Goal: Task Accomplishment & Management: Manage account settings

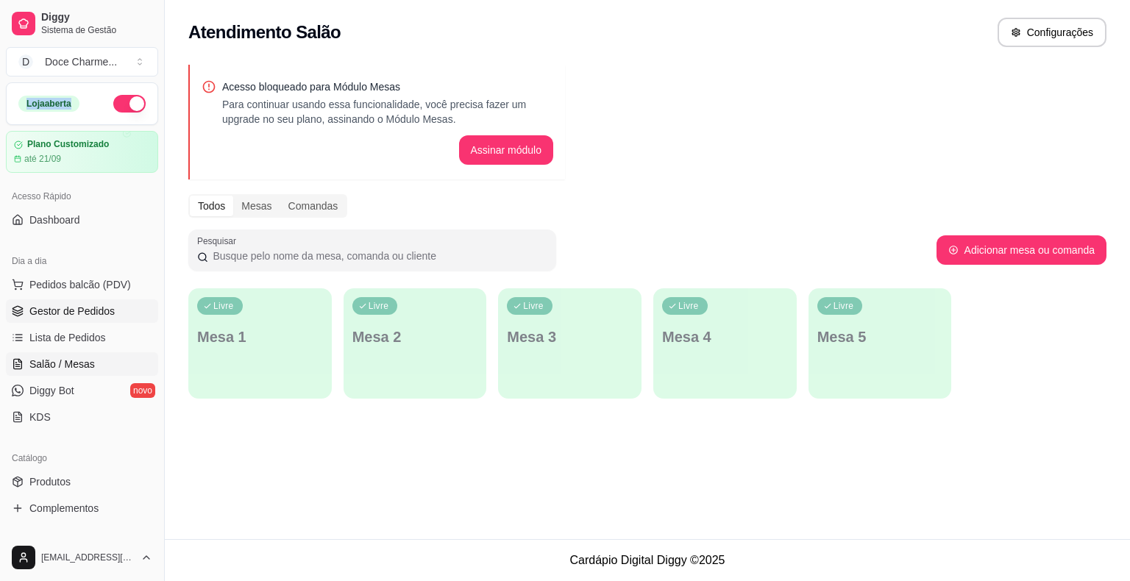
click at [79, 301] on link "Gestor de Pedidos" at bounding box center [82, 311] width 152 height 24
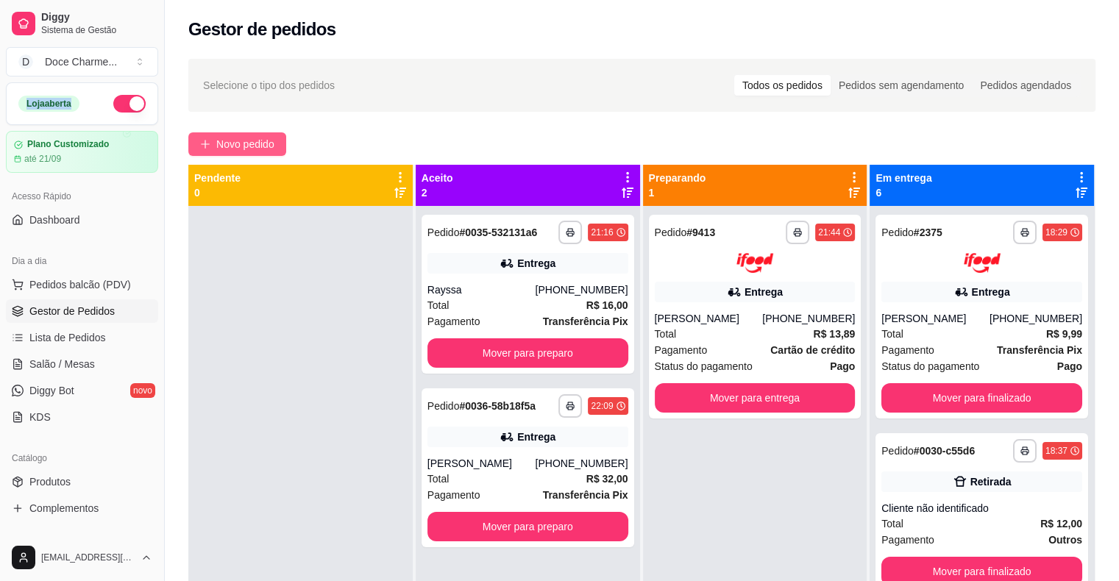
click at [229, 149] on span "Novo pedido" at bounding box center [245, 144] width 58 height 16
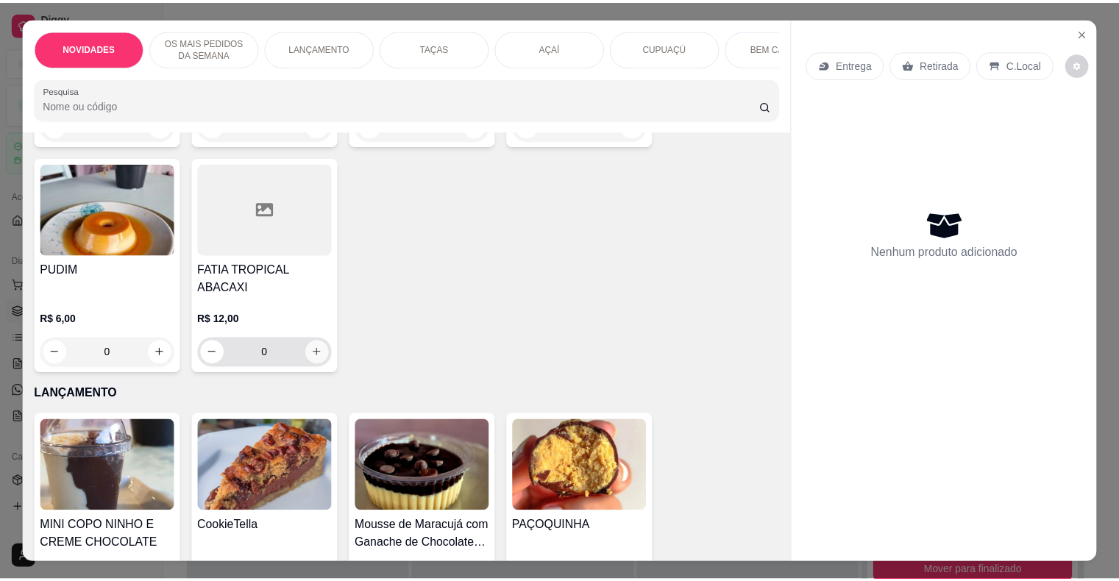
scroll to position [537, 0]
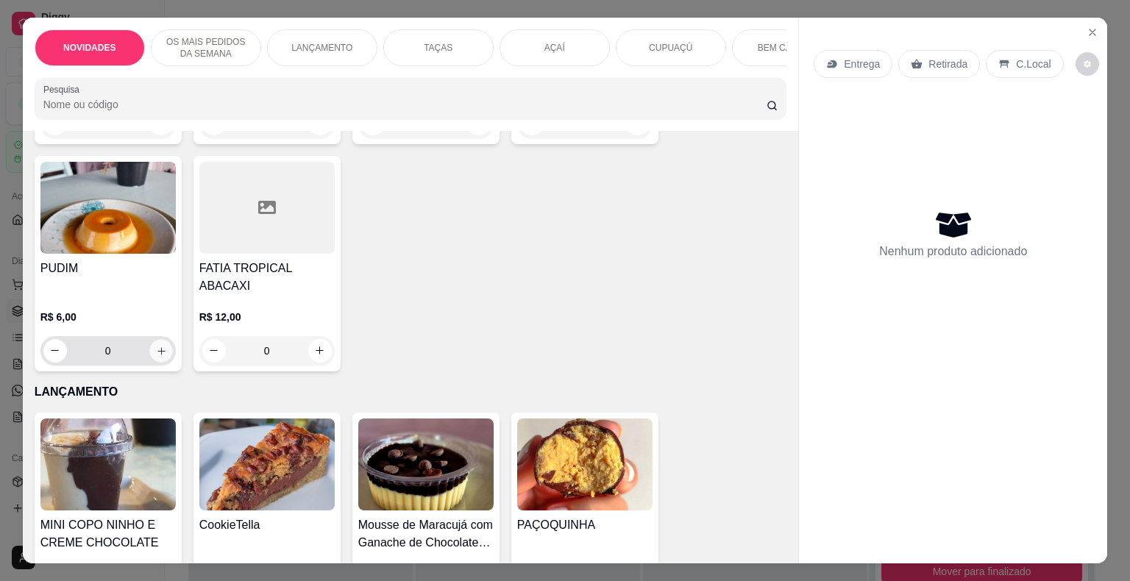
click at [154, 346] on button "increase-product-quantity" at bounding box center [160, 350] width 23 height 23
type input "1"
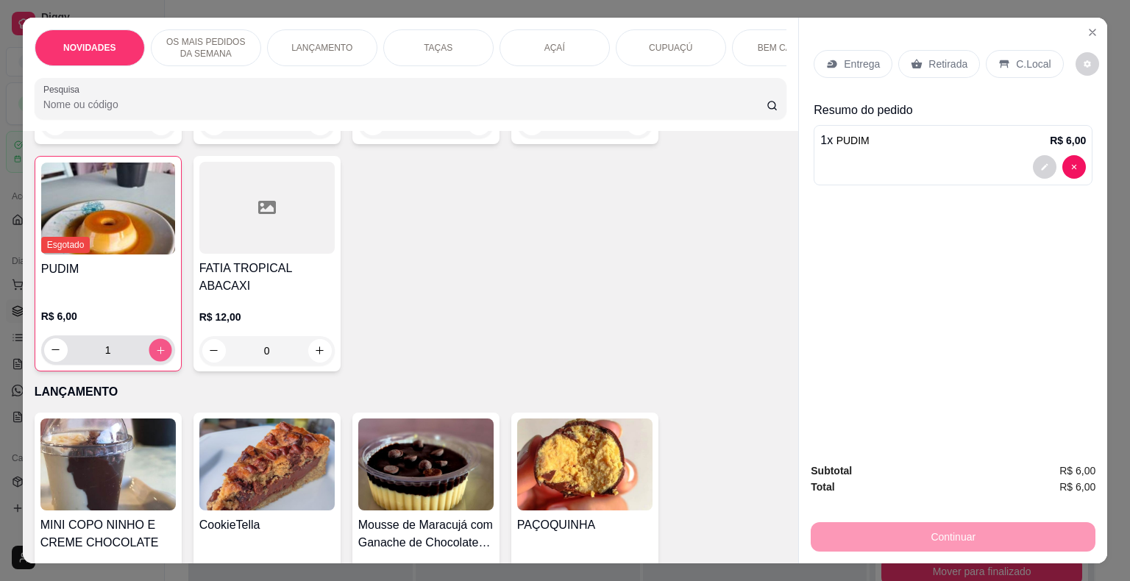
click at [154, 346] on button "increase-product-quantity" at bounding box center [160, 349] width 23 height 23
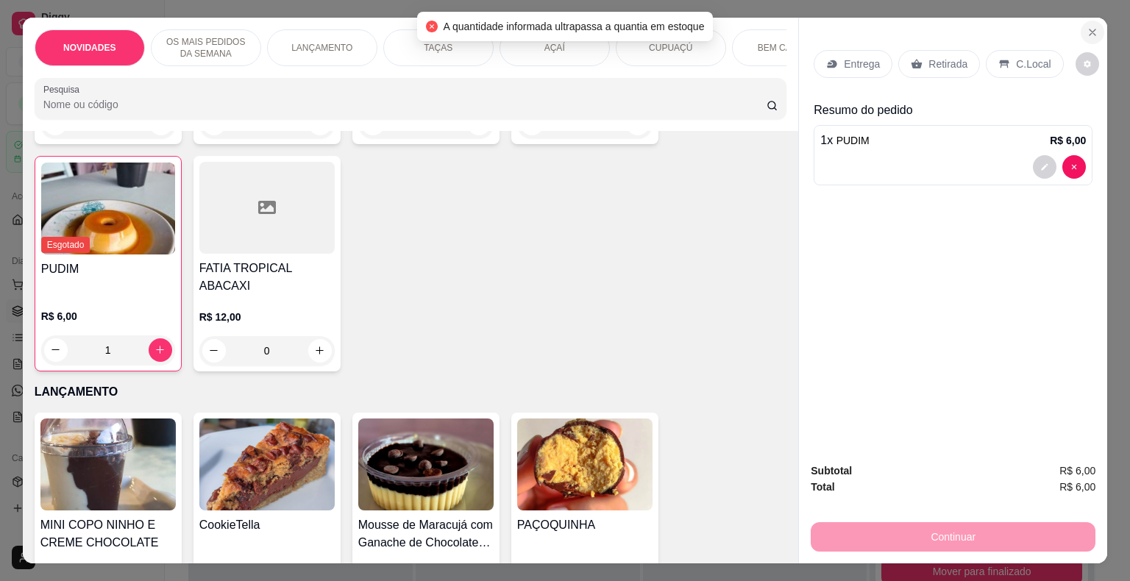
click at [1092, 26] on icon "Close" at bounding box center [1092, 32] width 12 height 12
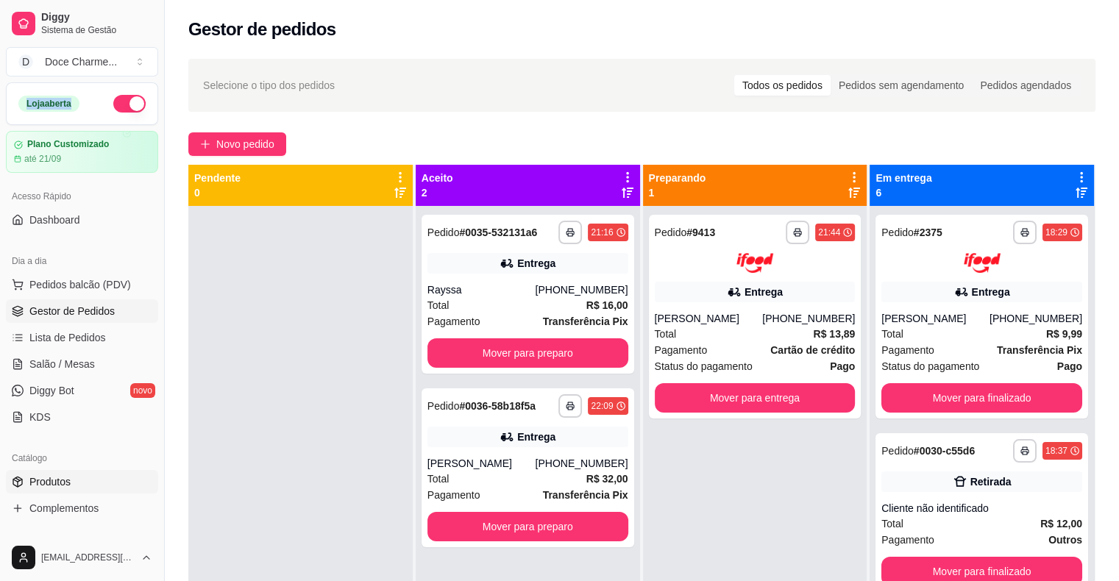
click at [93, 488] on link "Produtos" at bounding box center [82, 482] width 152 height 24
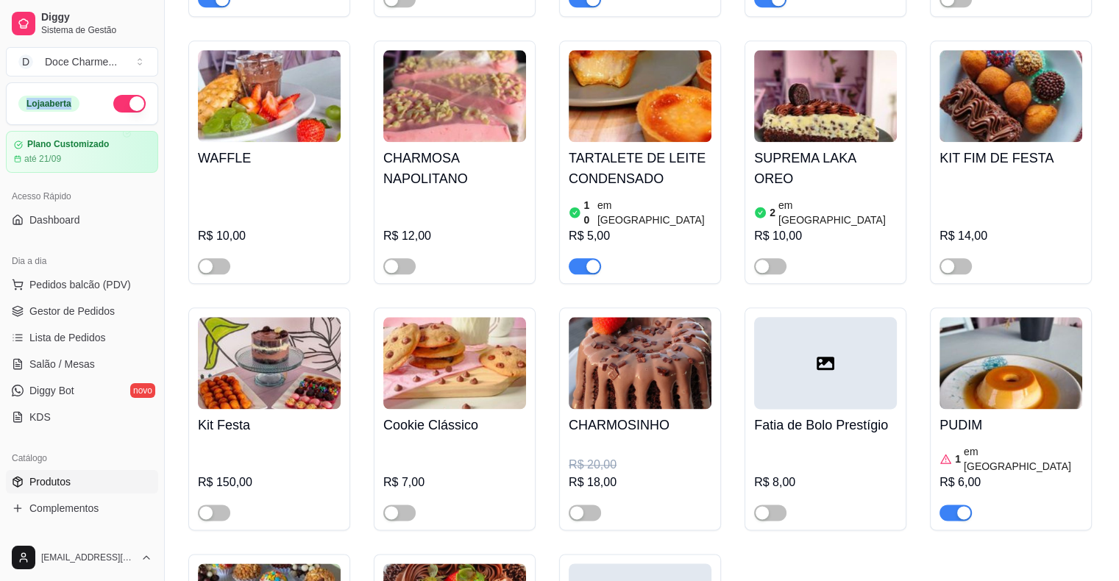
scroll to position [1690, 0]
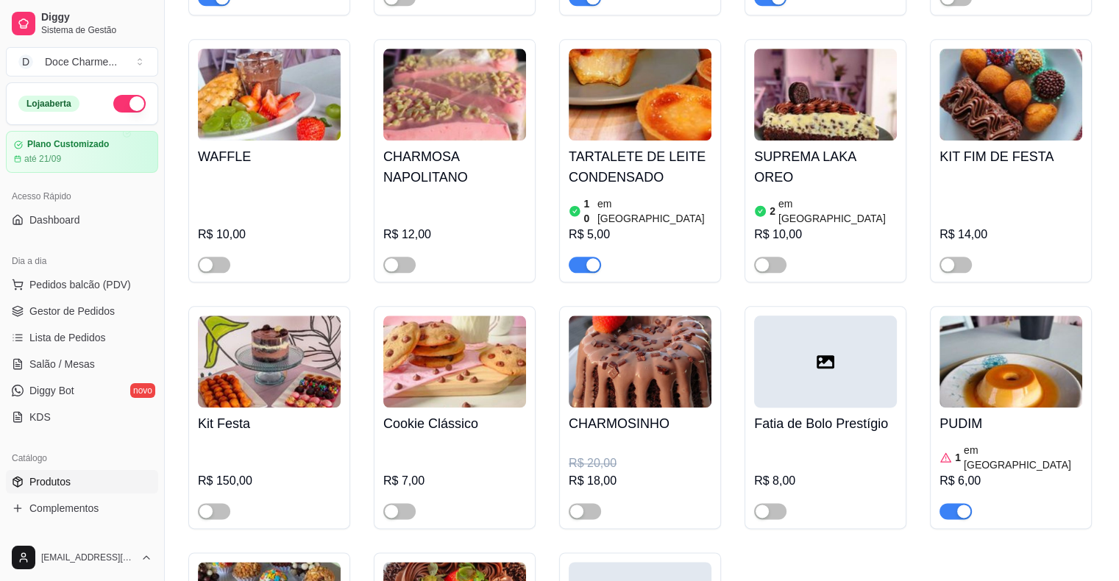
click at [992, 407] on div "PUDIM 1 em estoque R$ 6,00" at bounding box center [1010, 463] width 143 height 112
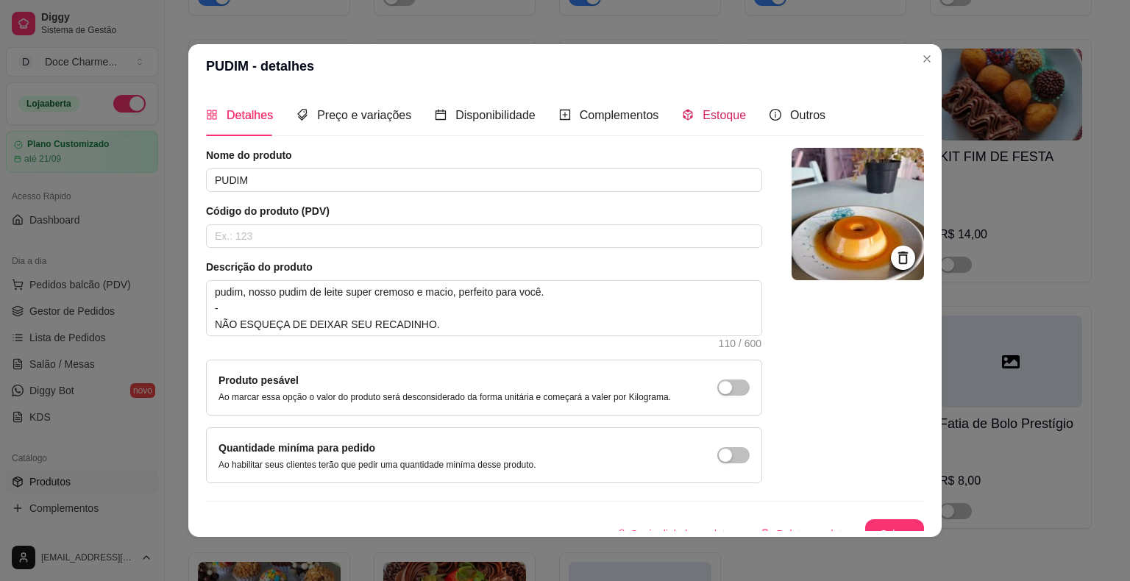
click at [705, 110] on span "Estoque" at bounding box center [723, 115] width 43 height 13
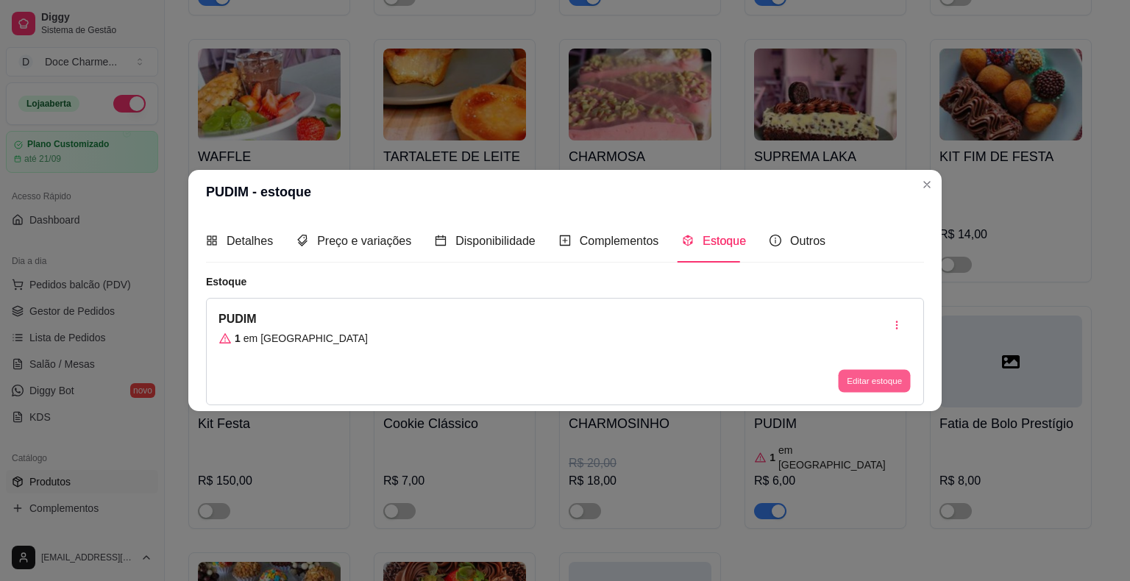
click at [864, 385] on button "Editar estoque" at bounding box center [874, 380] width 72 height 23
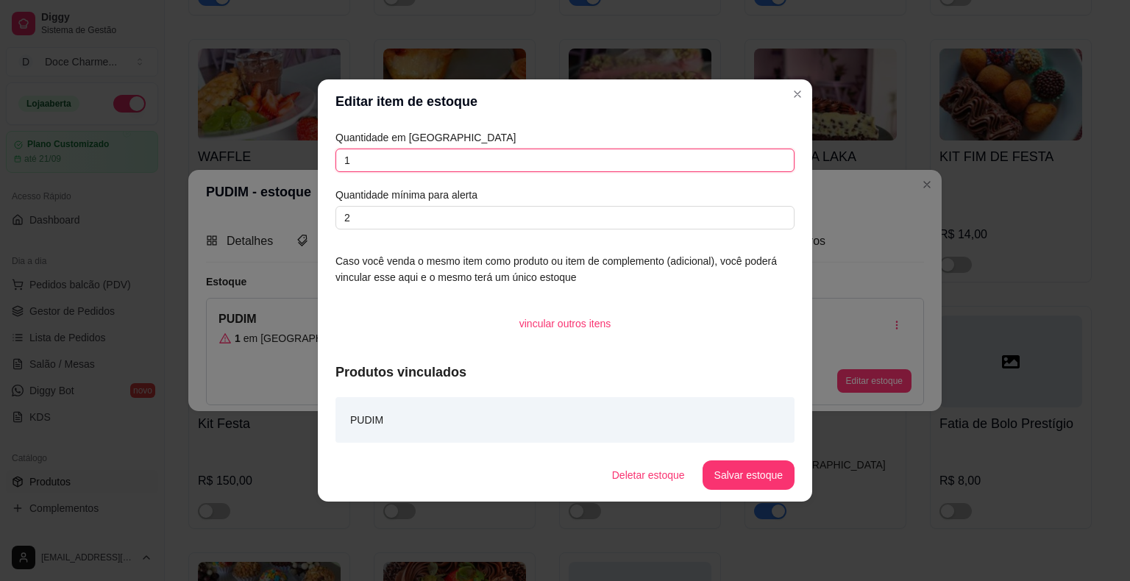
click at [360, 168] on input "1" at bounding box center [564, 161] width 459 height 24
type input "2"
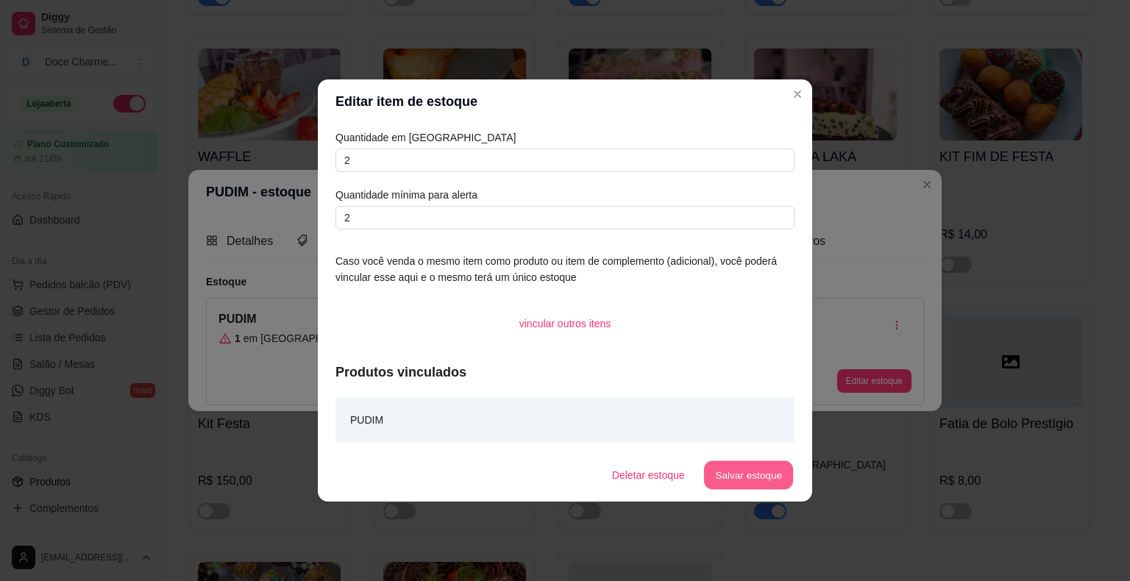
click at [761, 474] on button "Salvar estoque" at bounding box center [748, 475] width 90 height 29
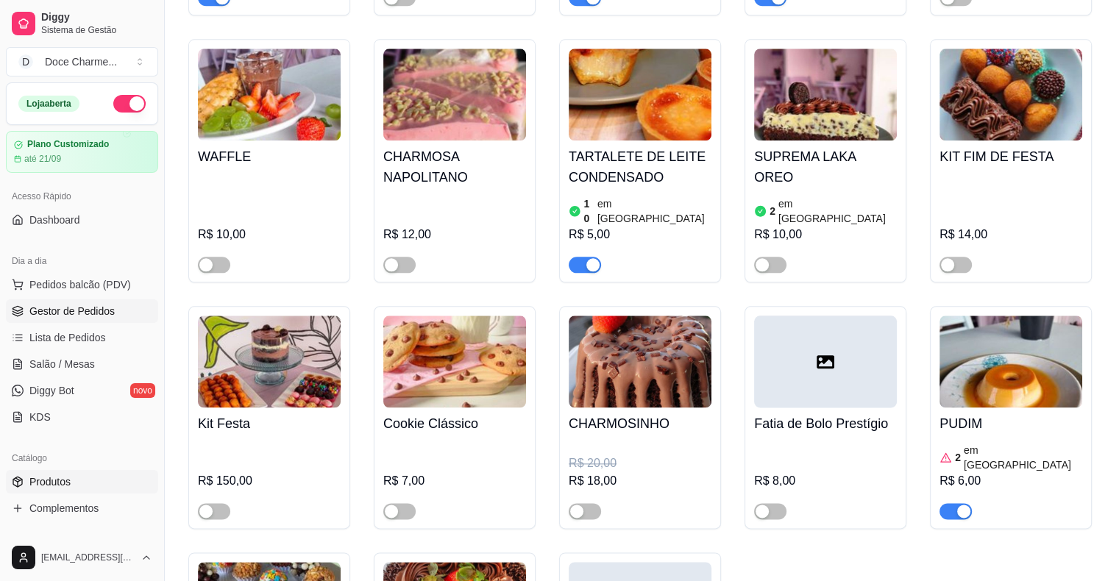
click at [105, 309] on span "Gestor de Pedidos" at bounding box center [71, 311] width 85 height 15
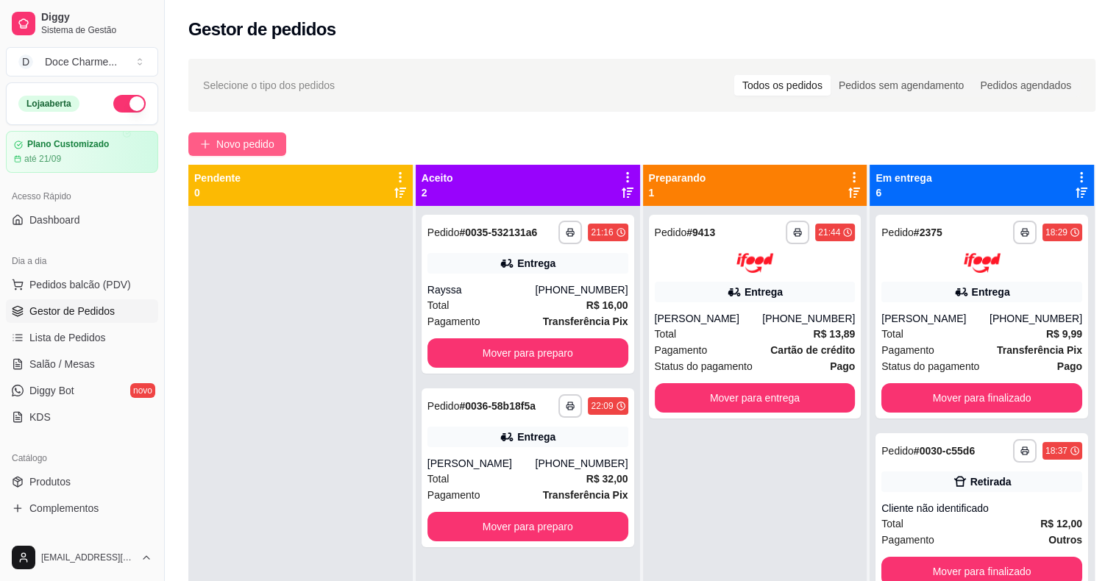
click at [223, 132] on button "Novo pedido" at bounding box center [237, 144] width 98 height 24
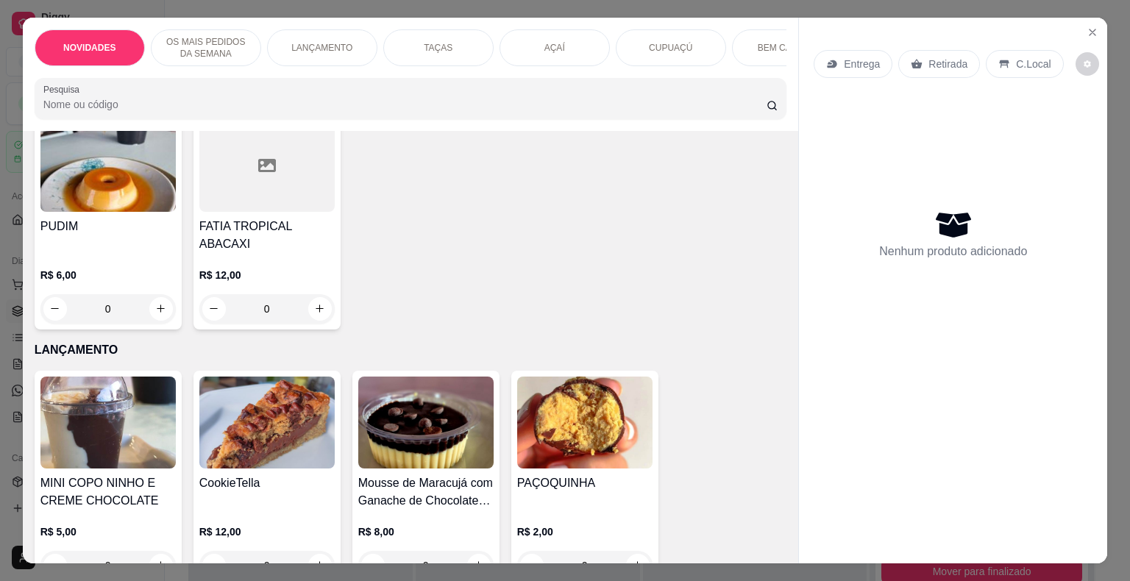
scroll to position [580, 0]
click at [160, 302] on icon "increase-product-quantity" at bounding box center [160, 307] width 11 height 11
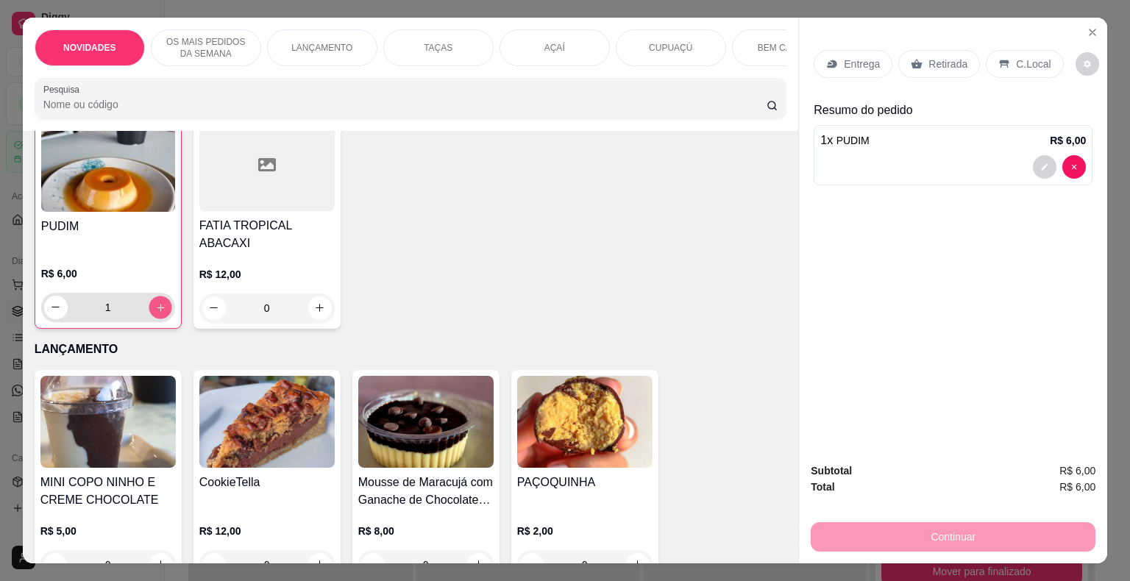
scroll to position [580, 0]
click at [160, 295] on button "increase-product-quantity" at bounding box center [160, 306] width 23 height 23
type input "2"
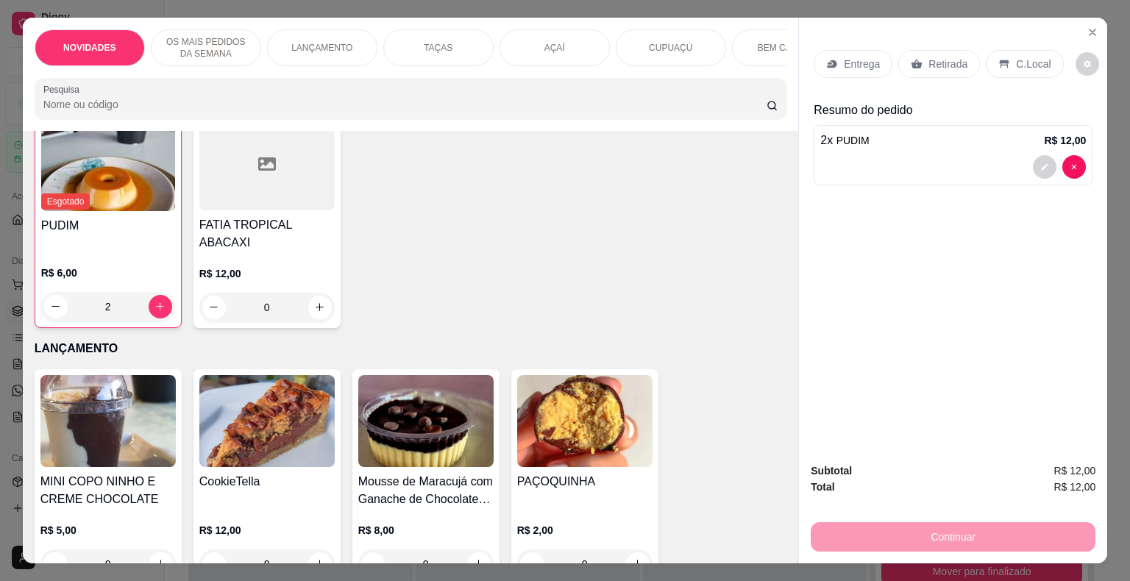
click at [847, 50] on div "Entrega" at bounding box center [853, 64] width 79 height 28
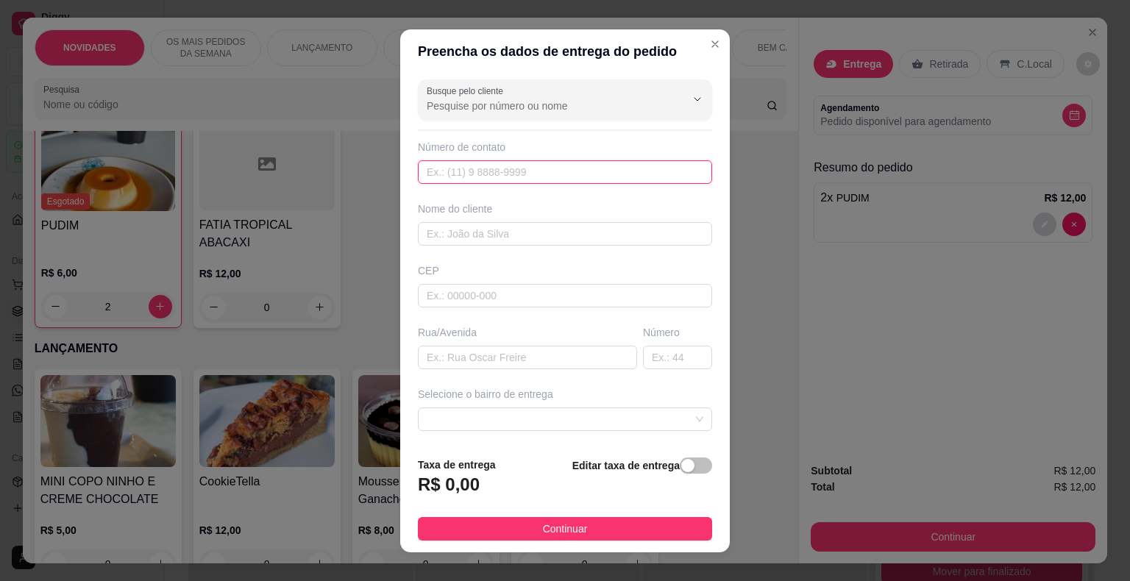
click at [494, 176] on input "text" at bounding box center [565, 172] width 294 height 24
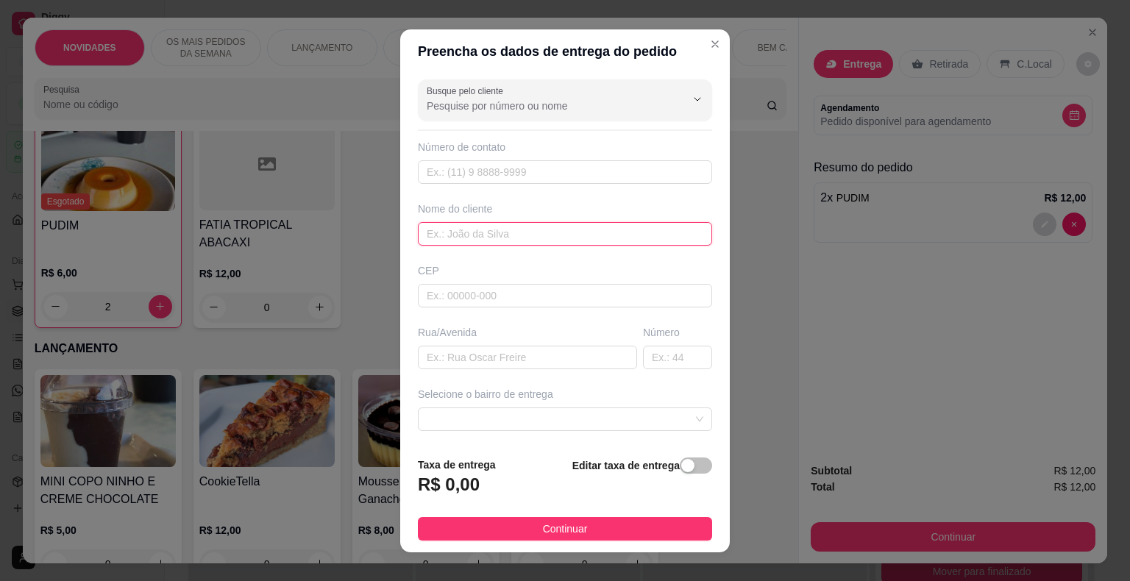
click at [470, 243] on input "text" at bounding box center [565, 234] width 294 height 24
type input "jardiele"
click at [458, 354] on input "text" at bounding box center [527, 358] width 219 height 24
paste input "Berlamino"
type input "Berlamino"
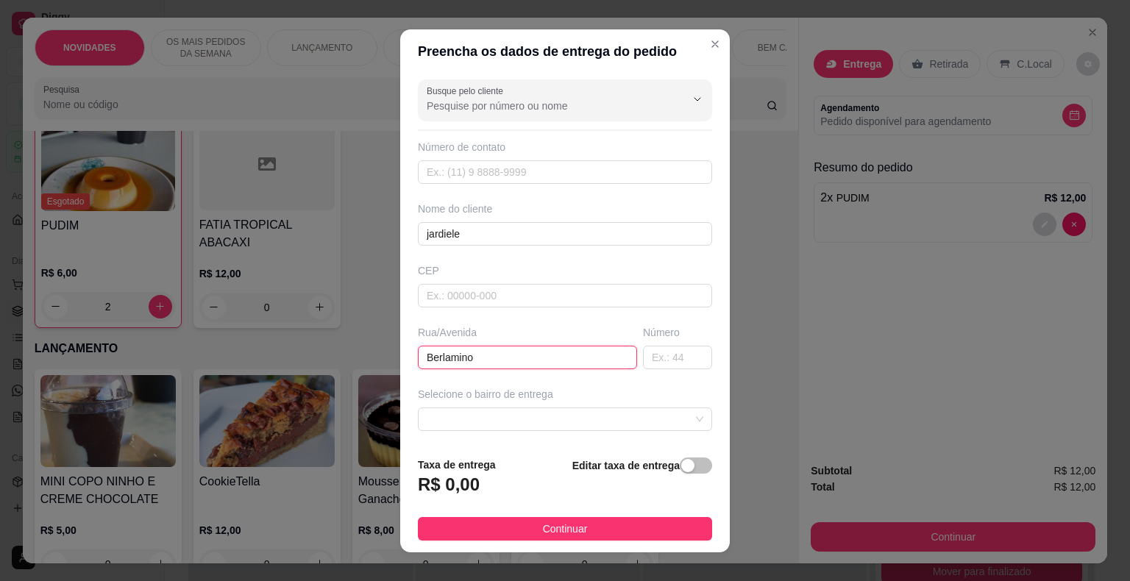
click at [470, 355] on input "Berlamino" at bounding box center [527, 358] width 219 height 24
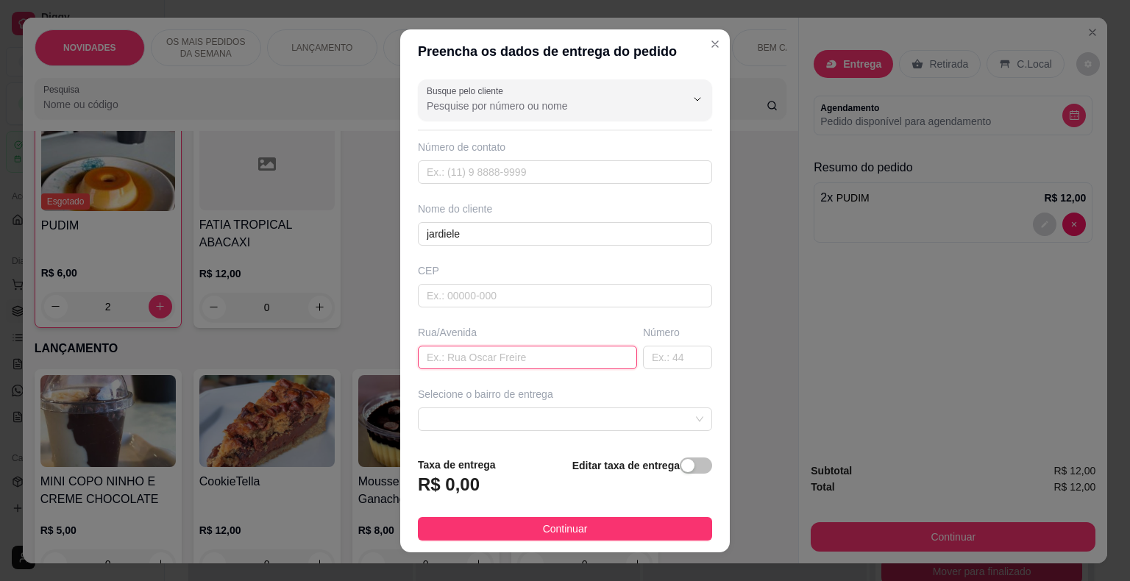
paste input "Berlamino"
type input "Berlamino"
click at [419, 354] on input "Berlamino" at bounding box center [527, 358] width 219 height 24
paste input "Berlamino"
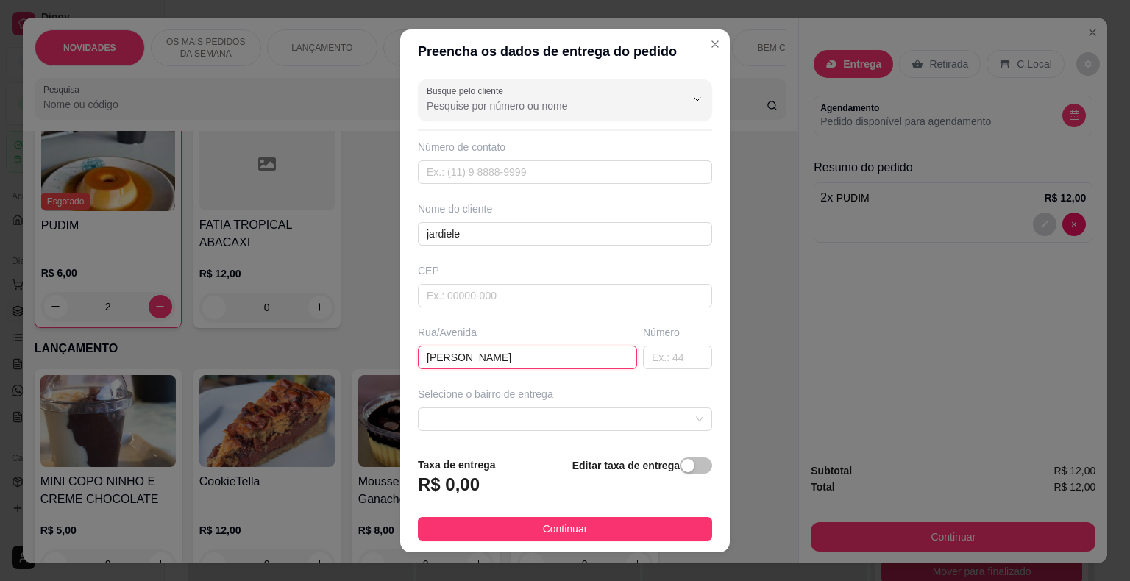
type input "[PERSON_NAME]"
click at [656, 369] on div "Busque pelo cliente Número de contato Nome do cliente jardiele CEP Rua/[GEOGRAP…" at bounding box center [565, 259] width 330 height 371
click at [659, 363] on input "text" at bounding box center [677, 358] width 69 height 24
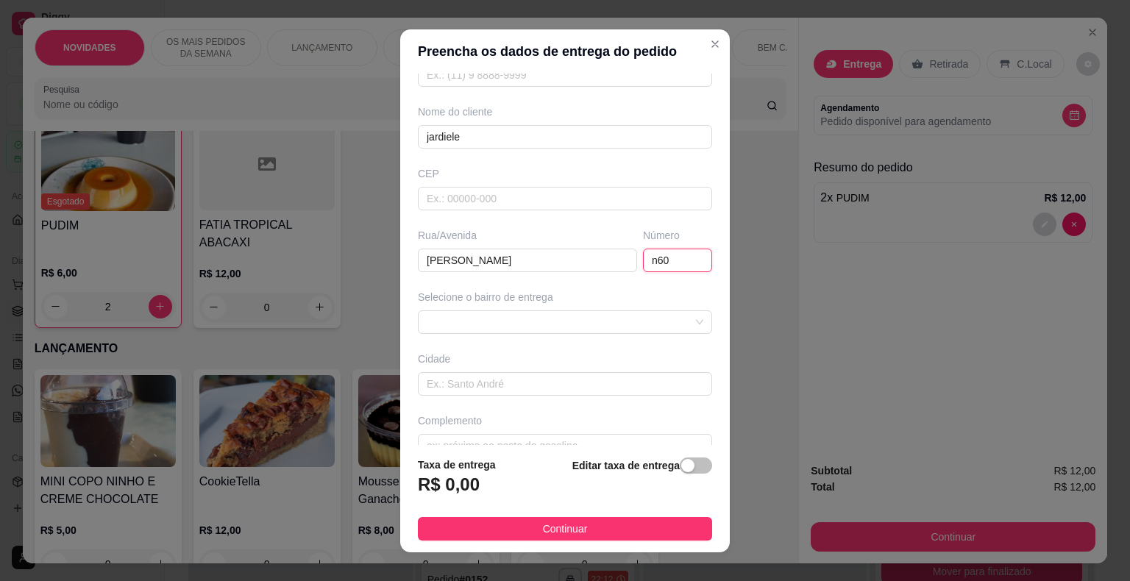
scroll to position [100, 0]
type input "n60"
click at [497, 330] on div "Busque pelo cliente Número de contato Nome do cliente jardiele CEP Rua/[GEOGRAP…" at bounding box center [565, 259] width 330 height 371
click at [502, 311] on span at bounding box center [565, 319] width 277 height 22
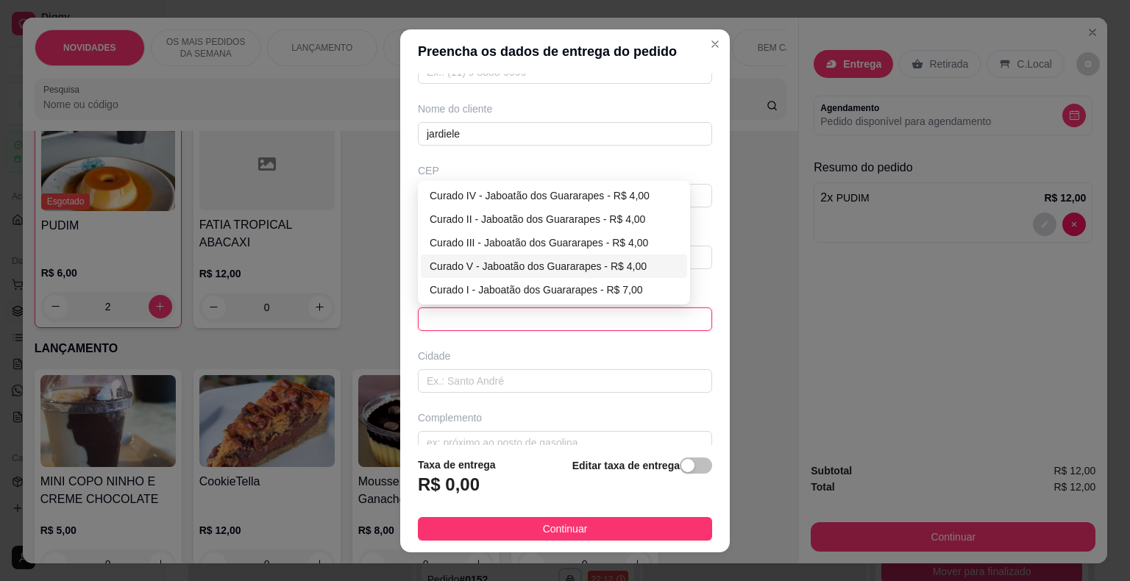
click at [520, 268] on div "Curado V - Jaboatão dos Guararapes - R$ 4,00" at bounding box center [554, 266] width 249 height 16
type input "Jaboatão dos Guararapes"
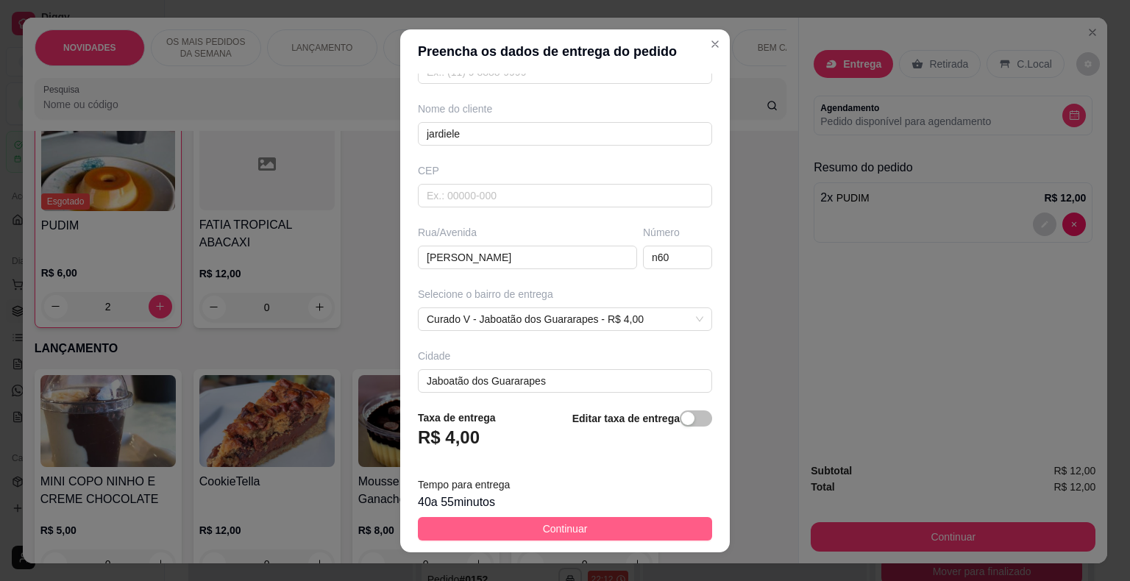
click at [553, 521] on span "Continuar" at bounding box center [565, 529] width 45 height 16
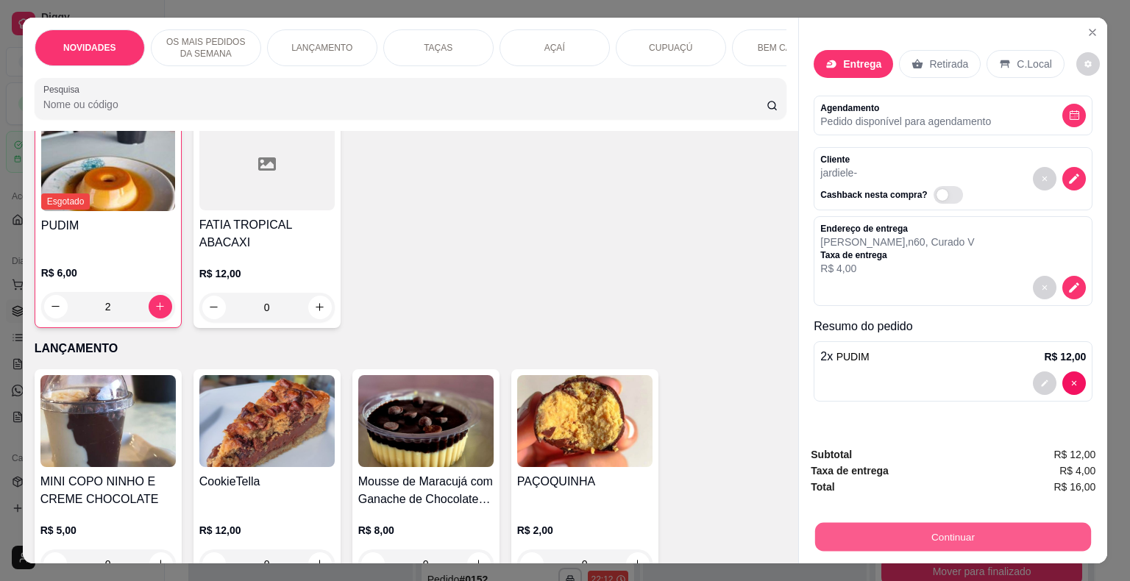
click at [894, 545] on button "Continuar" at bounding box center [953, 537] width 276 height 29
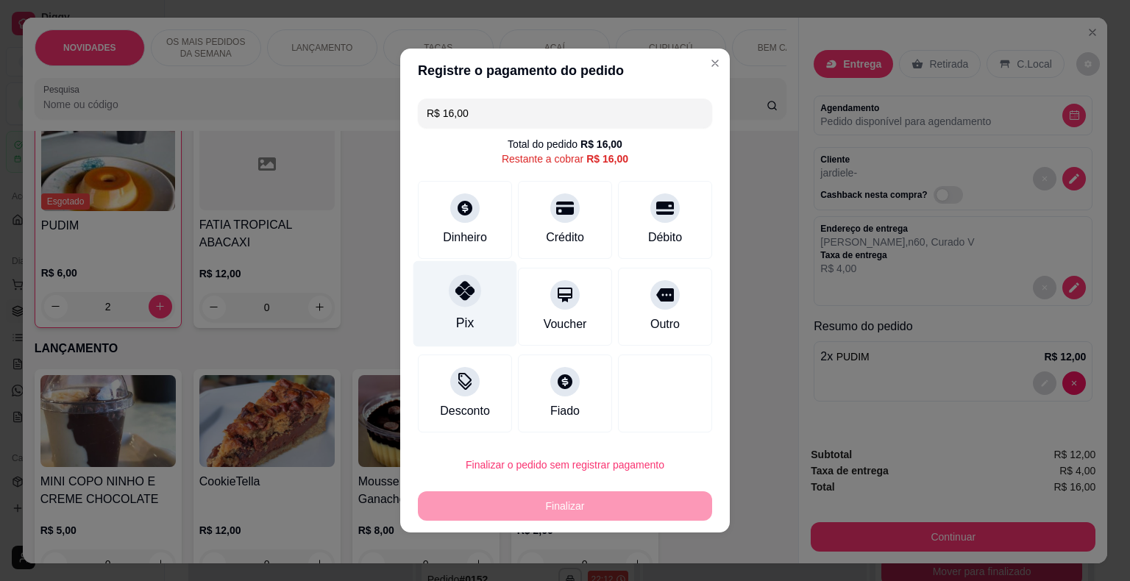
click at [474, 322] on div "Pix" at bounding box center [465, 304] width 104 height 86
type input "R$ 0,00"
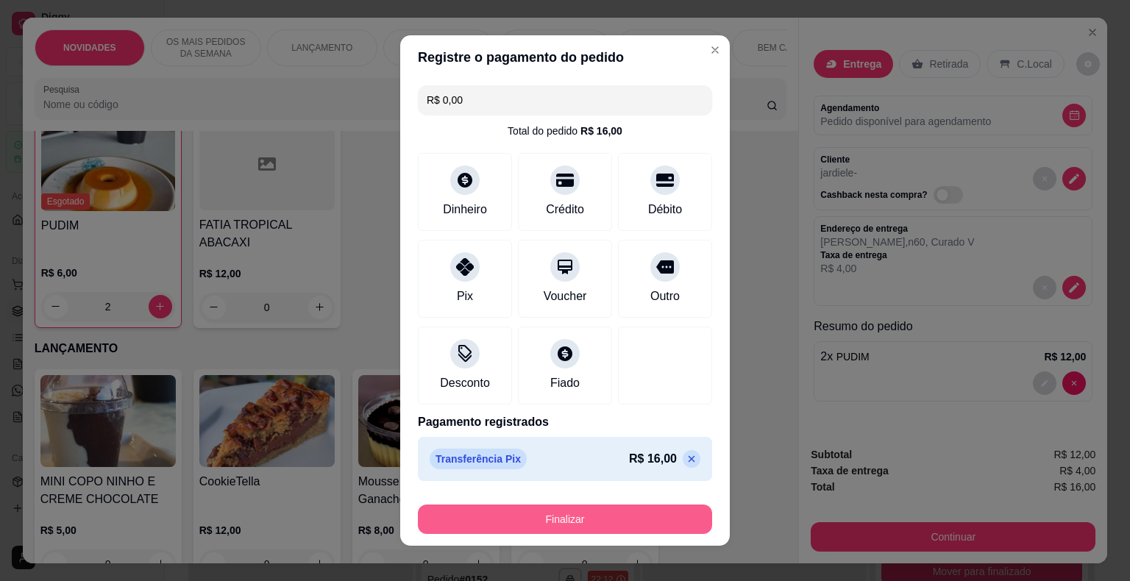
click at [539, 531] on button "Finalizar" at bounding box center [565, 519] width 294 height 29
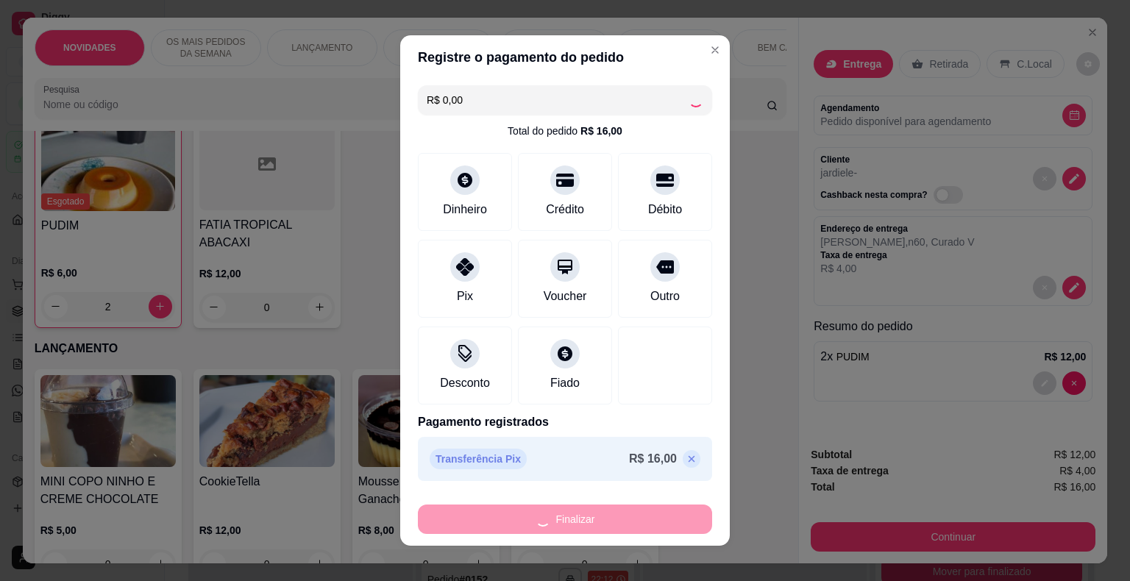
type input "0"
type input "-R$ 16,00"
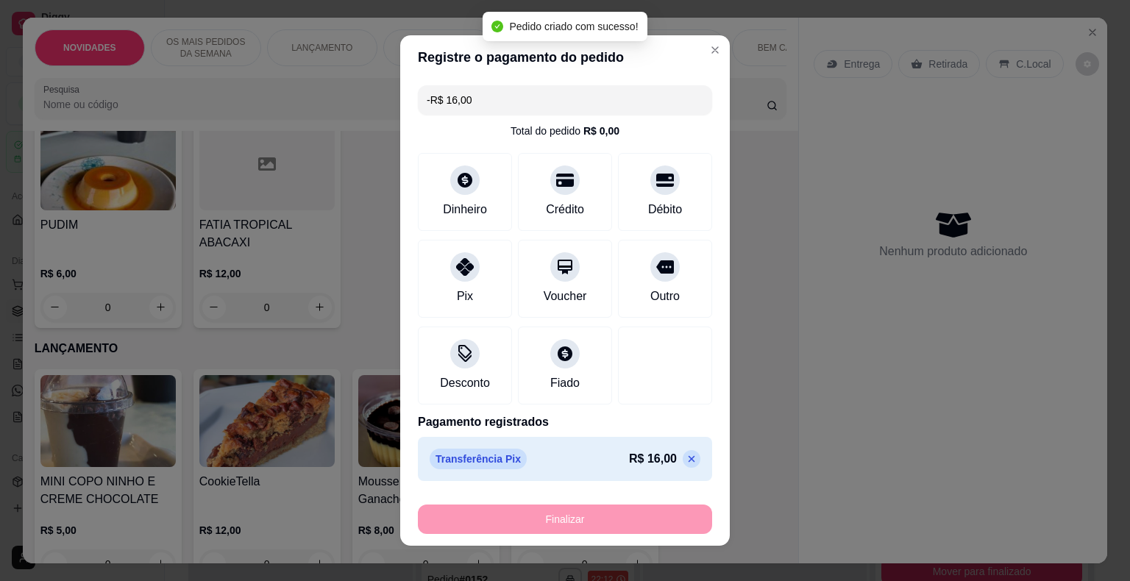
scroll to position [580, 0]
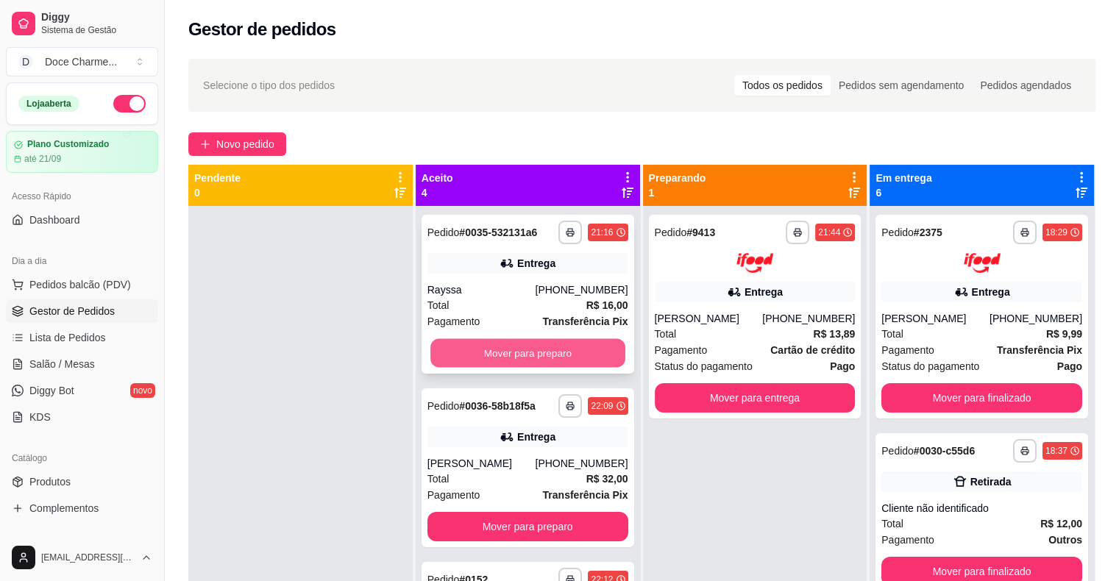
click at [516, 363] on button "Mover para preparo" at bounding box center [527, 353] width 195 height 29
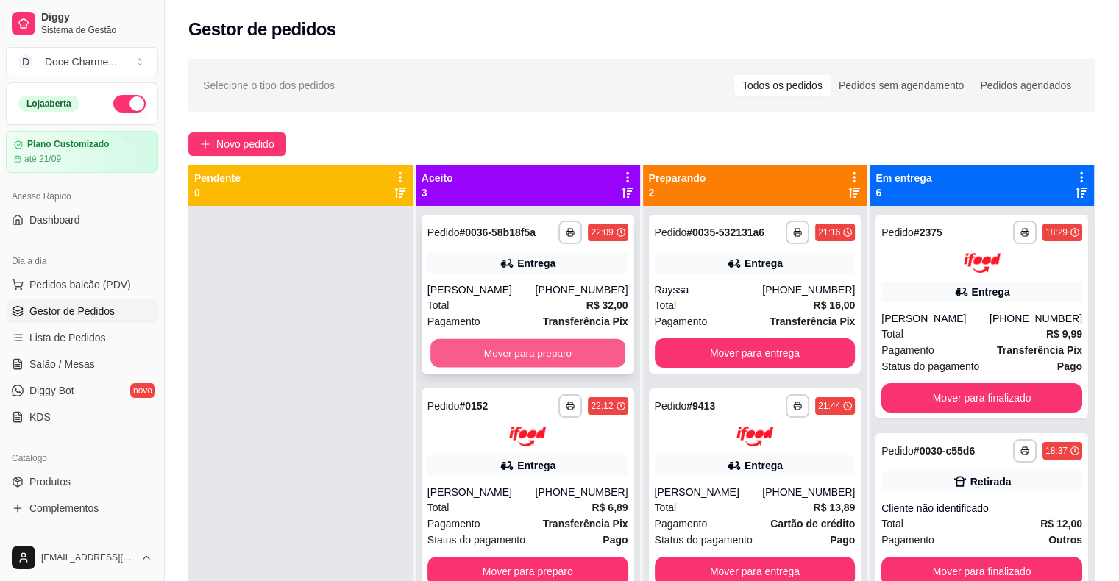
click at [541, 343] on button "Mover para preparo" at bounding box center [527, 353] width 195 height 29
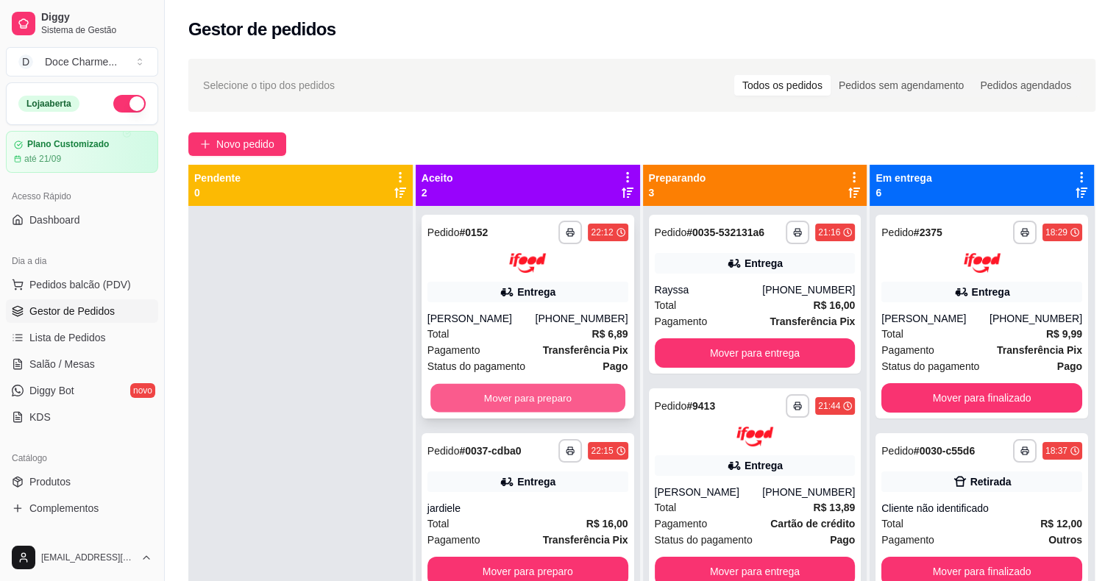
click at [518, 405] on button "Mover para preparo" at bounding box center [527, 397] width 195 height 29
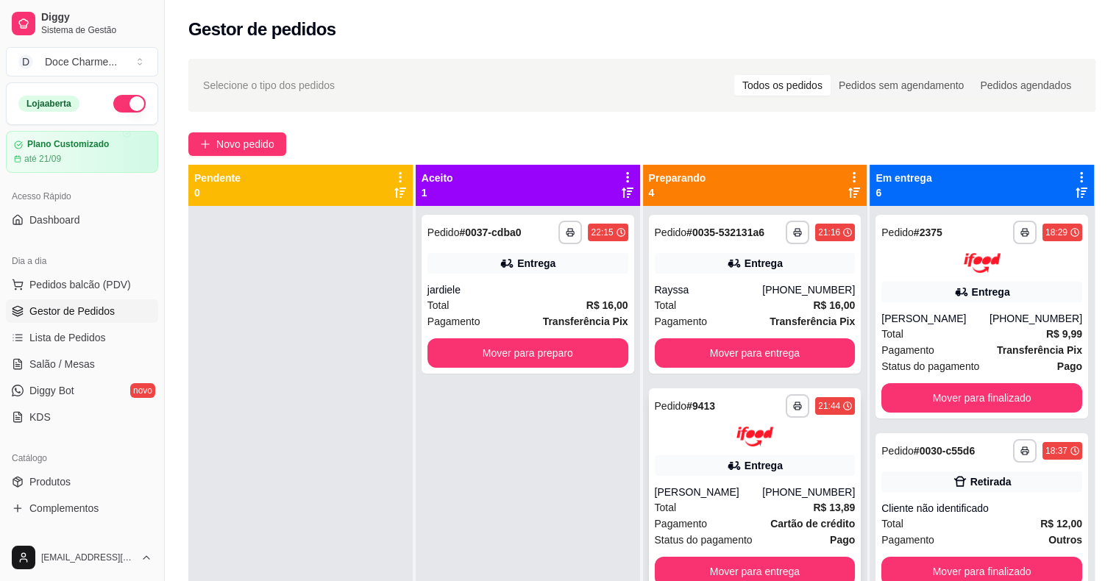
click at [677, 428] on div at bounding box center [755, 437] width 201 height 20
click at [538, 304] on div "Total R$ 16,00" at bounding box center [527, 305] width 201 height 16
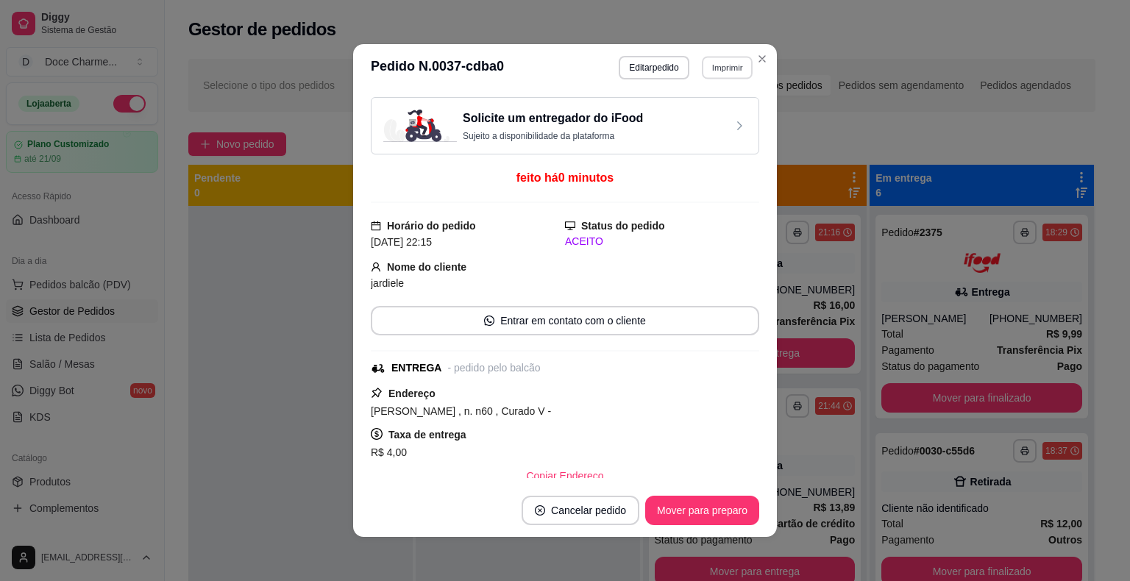
click at [724, 69] on button "Imprimir" at bounding box center [727, 67] width 51 height 23
click at [711, 119] on button "COZINHA" at bounding box center [695, 118] width 103 height 23
click at [721, 65] on button "Imprimir" at bounding box center [727, 68] width 52 height 24
click at [707, 151] on button "DELIVERY" at bounding box center [695, 148] width 103 height 23
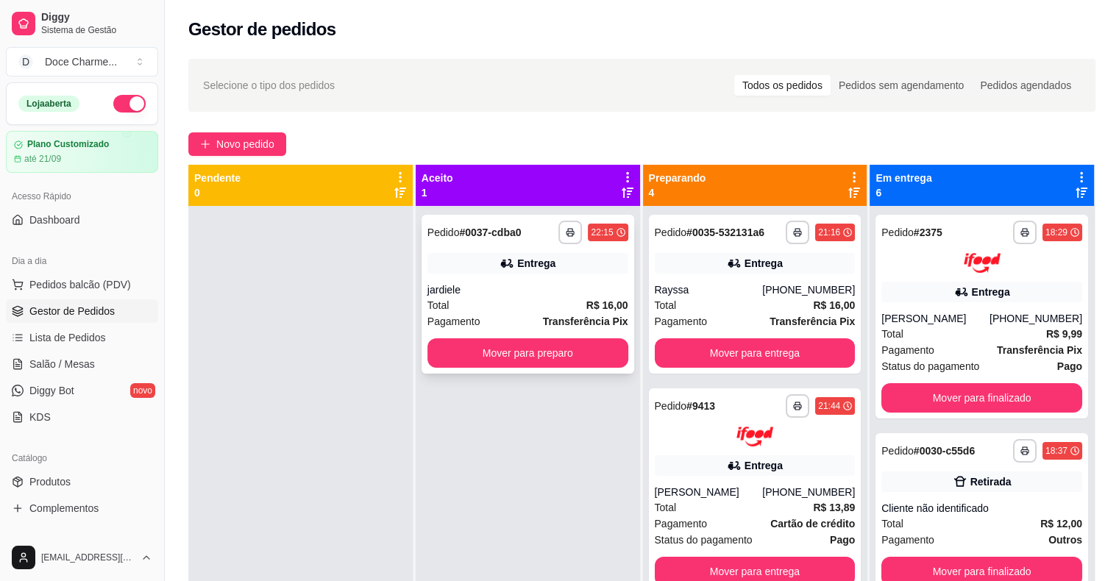
click at [502, 275] on div "**********" at bounding box center [527, 294] width 213 height 159
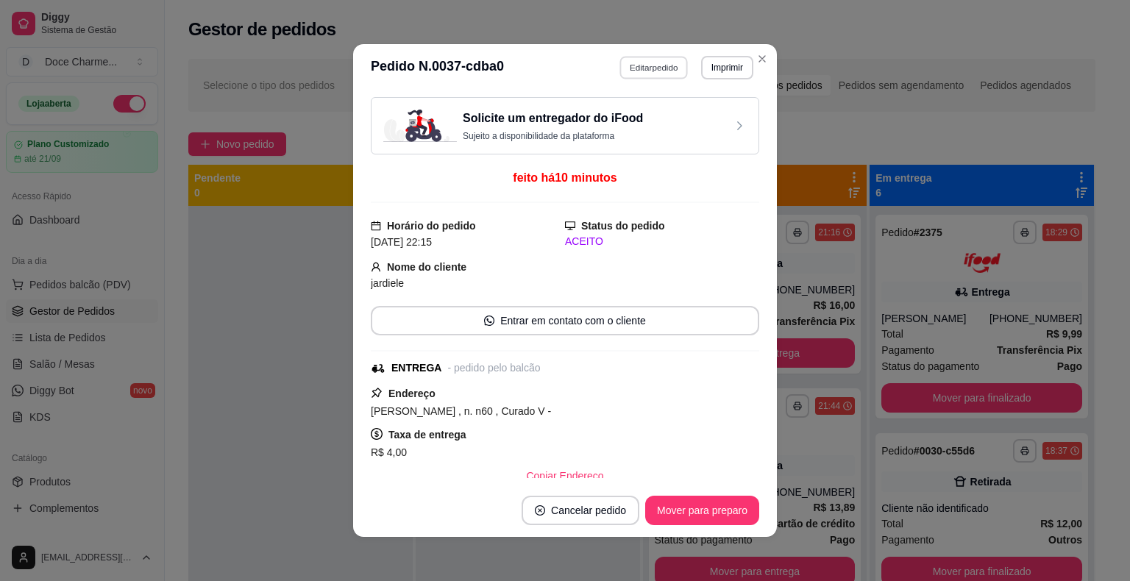
click at [650, 57] on button "Editar pedido" at bounding box center [654, 67] width 68 height 23
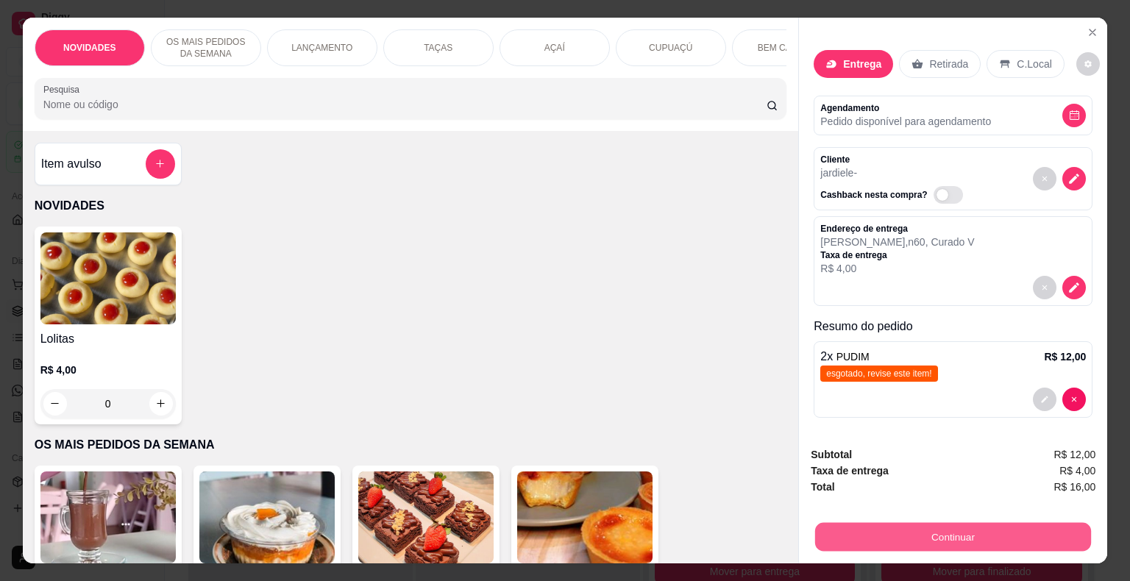
click at [921, 535] on button "Continuar" at bounding box center [953, 537] width 276 height 29
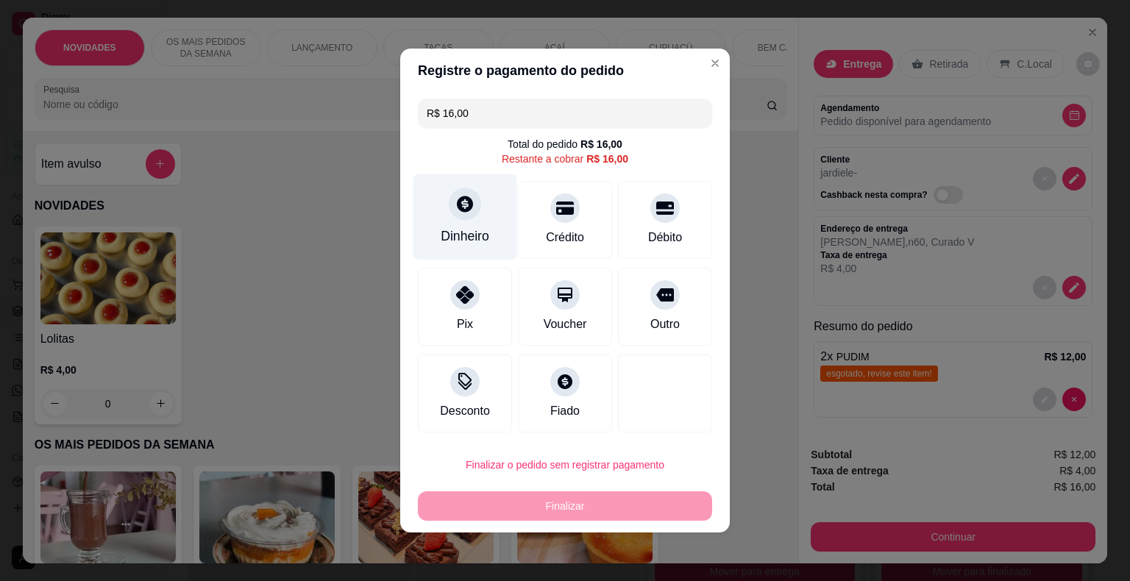
click at [489, 228] on div "Dinheiro" at bounding box center [465, 217] width 104 height 86
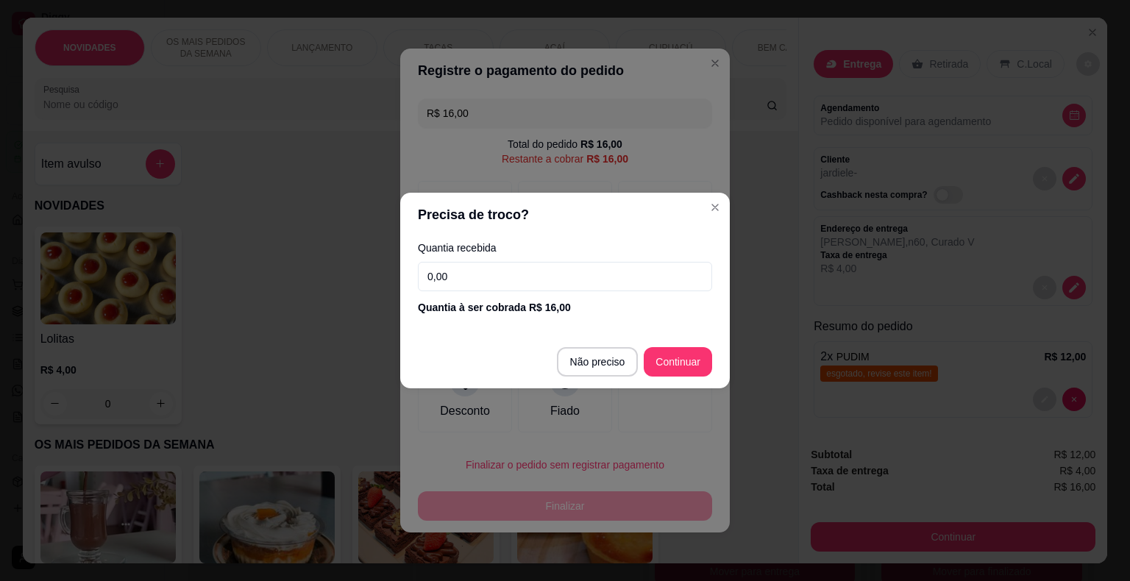
click at [500, 285] on input "0,00" at bounding box center [565, 276] width 294 height 29
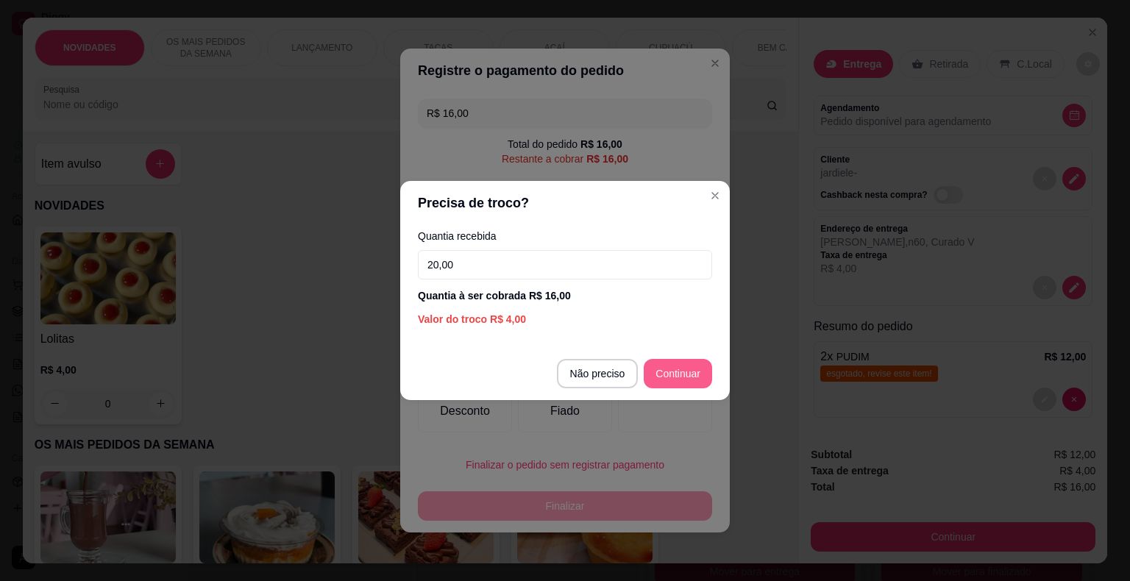
type input "20,00"
type input "R$ 0,00"
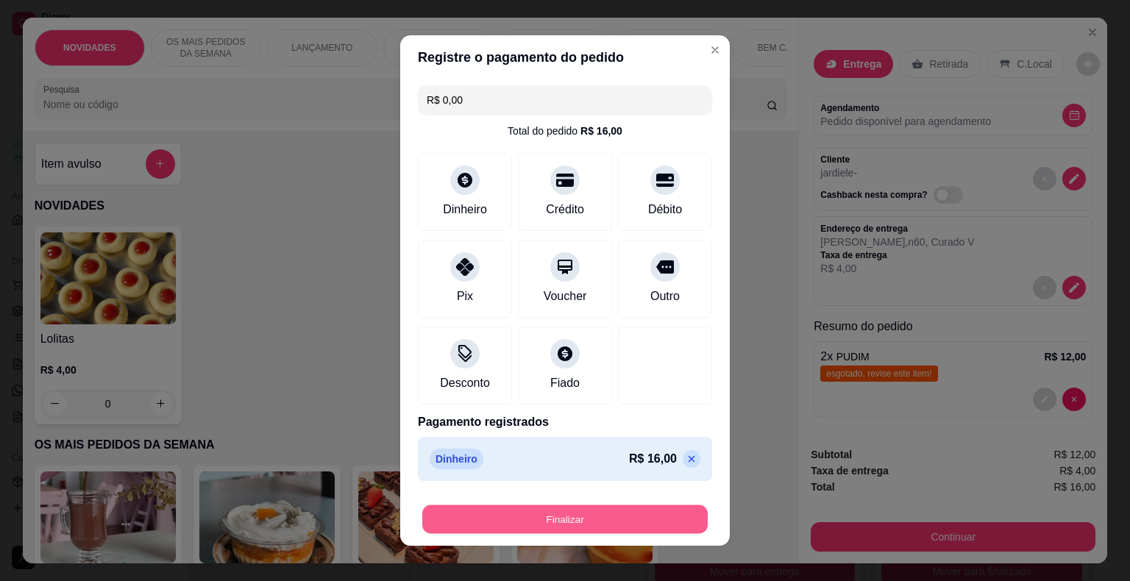
click at [614, 519] on button "Finalizar" at bounding box center [564, 519] width 285 height 29
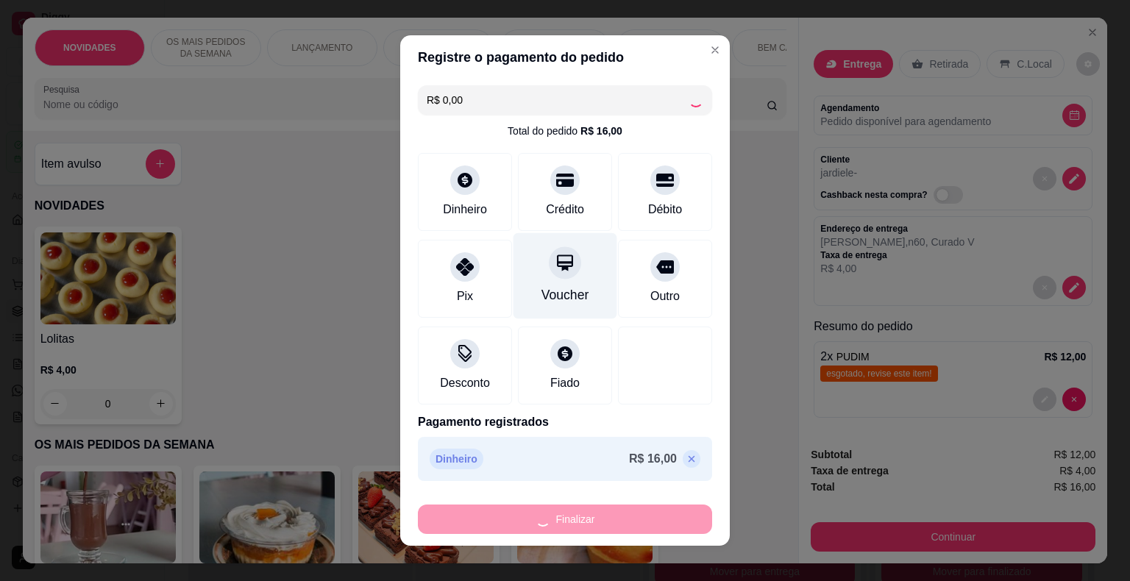
type input "0"
type input "-R$ 16,00"
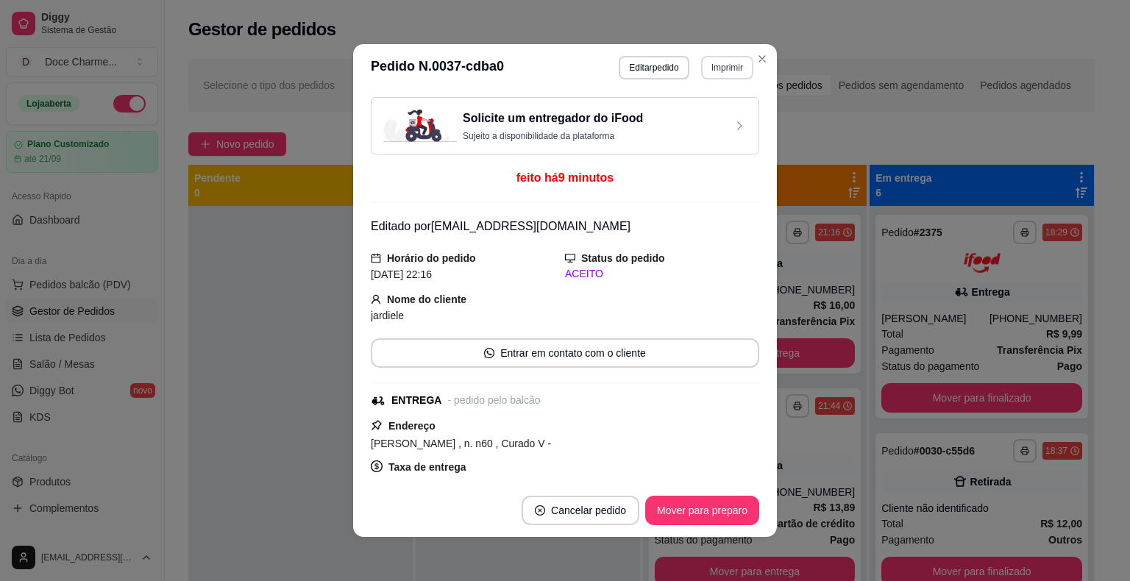
click at [720, 58] on button "Imprimir" at bounding box center [727, 68] width 52 height 24
click at [708, 137] on div "Escolha a impressora COZINHA DELIVERY" at bounding box center [695, 123] width 121 height 79
click at [734, 516] on button "Mover para preparo" at bounding box center [702, 510] width 110 height 29
click at [705, 519] on button "Mover para entrega" at bounding box center [702, 510] width 110 height 29
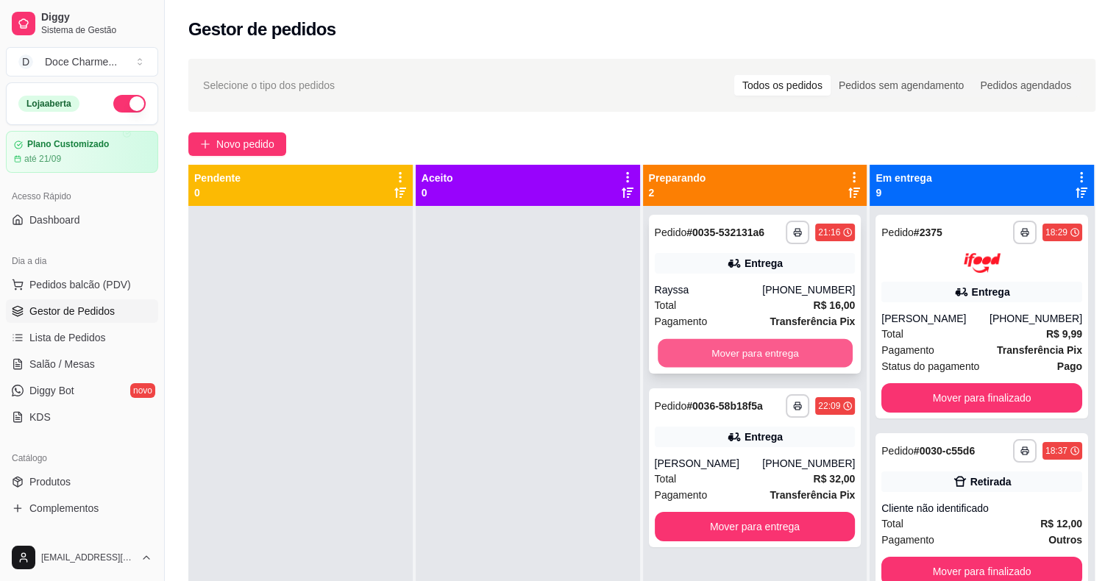
click at [667, 353] on button "Mover para entrega" at bounding box center [755, 353] width 195 height 29
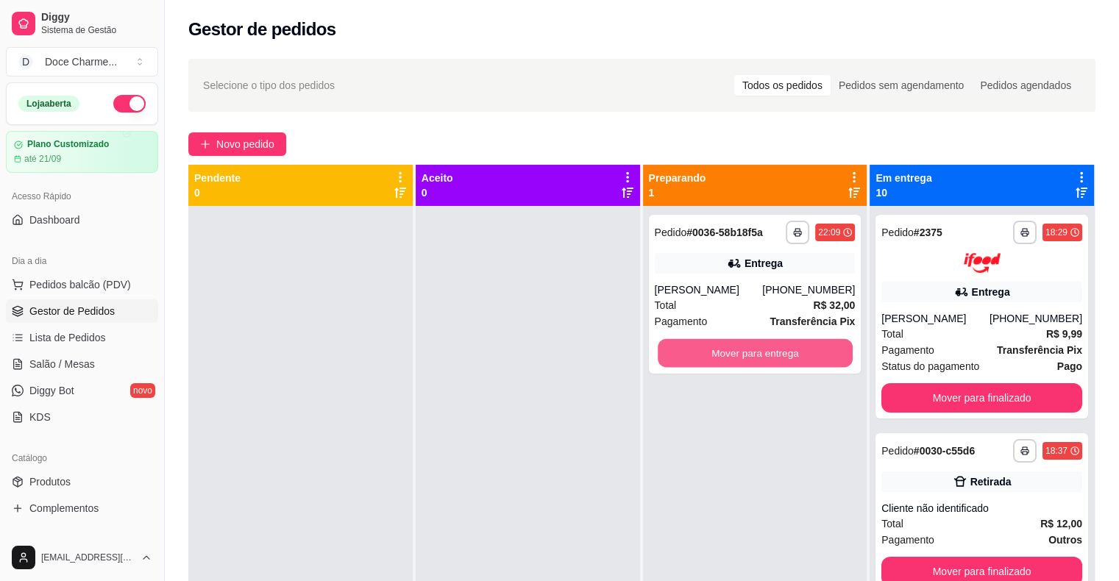
click at [667, 353] on button "Mover para entrega" at bounding box center [755, 353] width 195 height 29
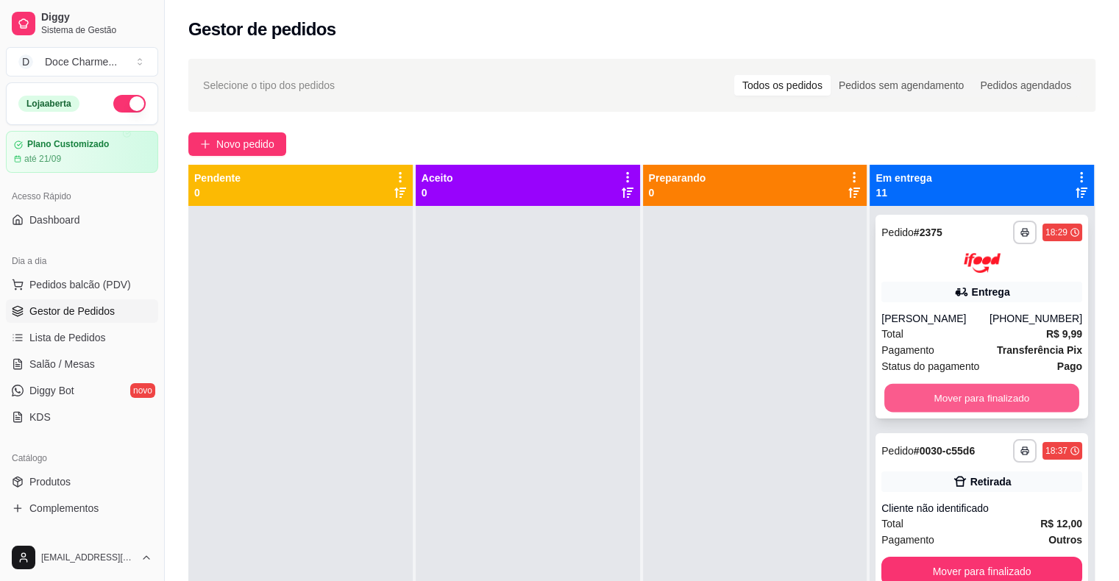
click at [974, 394] on button "Mover para finalizado" at bounding box center [981, 397] width 195 height 29
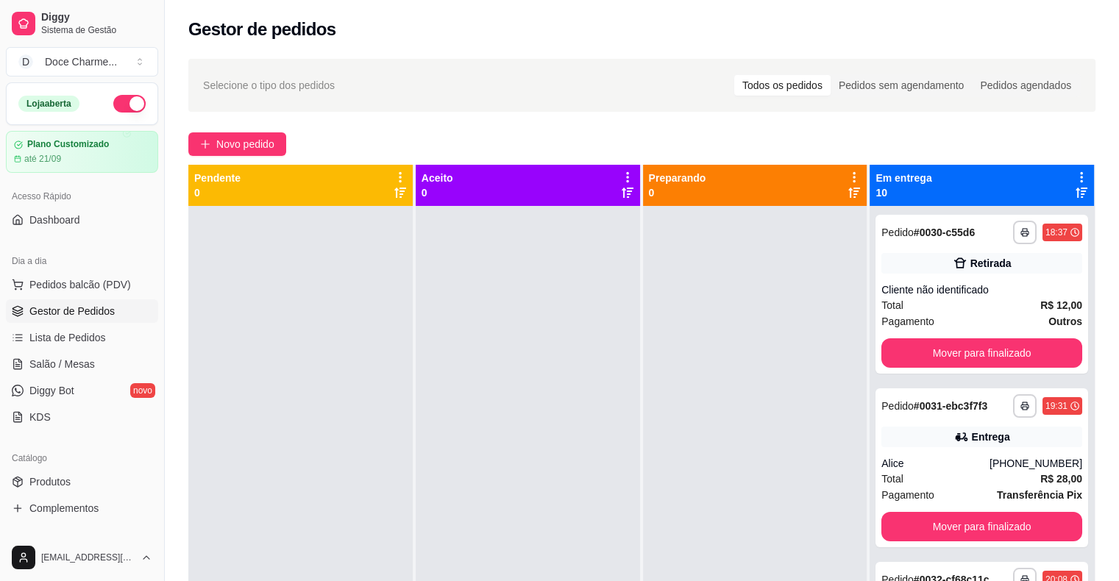
click at [974, 394] on div "**********" at bounding box center [981, 406] width 201 height 24
click at [978, 355] on button "Mover para finalizado" at bounding box center [981, 353] width 195 height 29
click at [978, 355] on div "Mover para finalizado" at bounding box center [981, 352] width 201 height 29
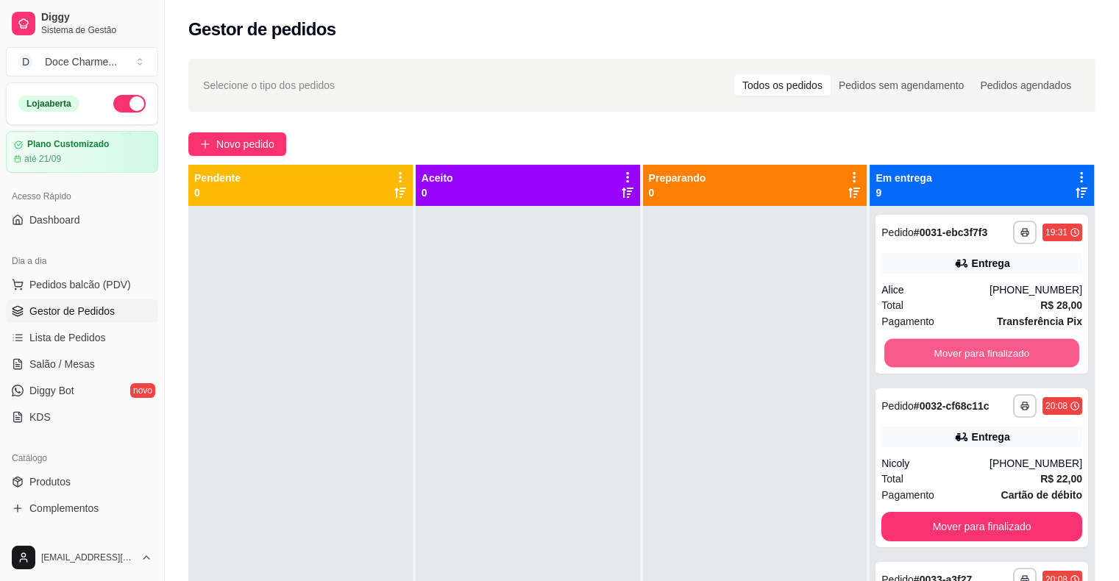
click at [978, 355] on button "Mover para finalizado" at bounding box center [981, 353] width 195 height 29
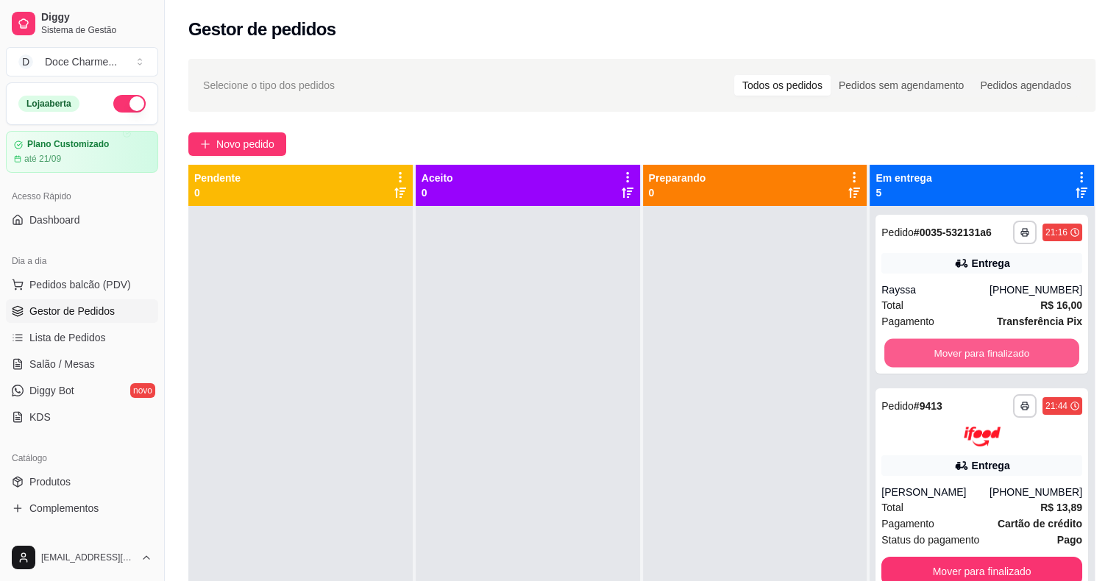
click at [978, 355] on button "Mover para finalizado" at bounding box center [981, 353] width 195 height 29
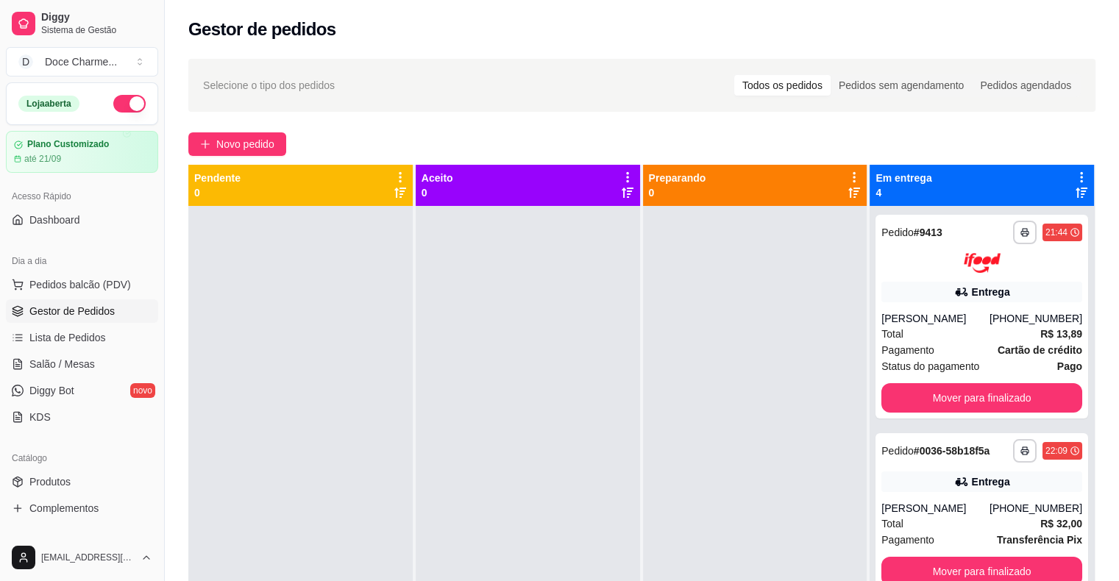
click at [997, 355] on strong "Cartão de crédito" at bounding box center [1039, 350] width 85 height 12
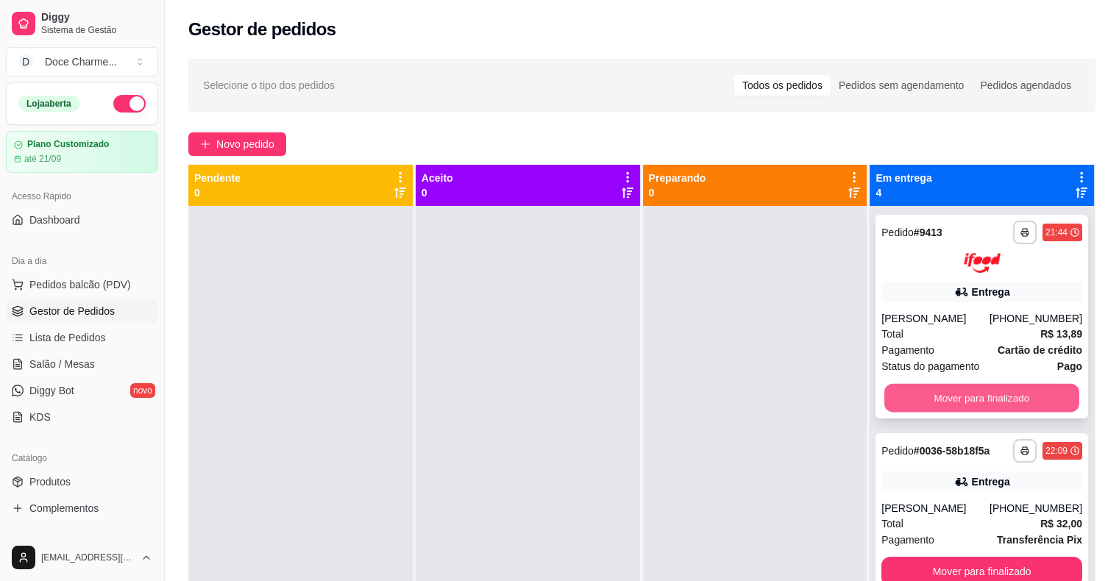
click at [981, 395] on button "Mover para finalizado" at bounding box center [981, 397] width 195 height 29
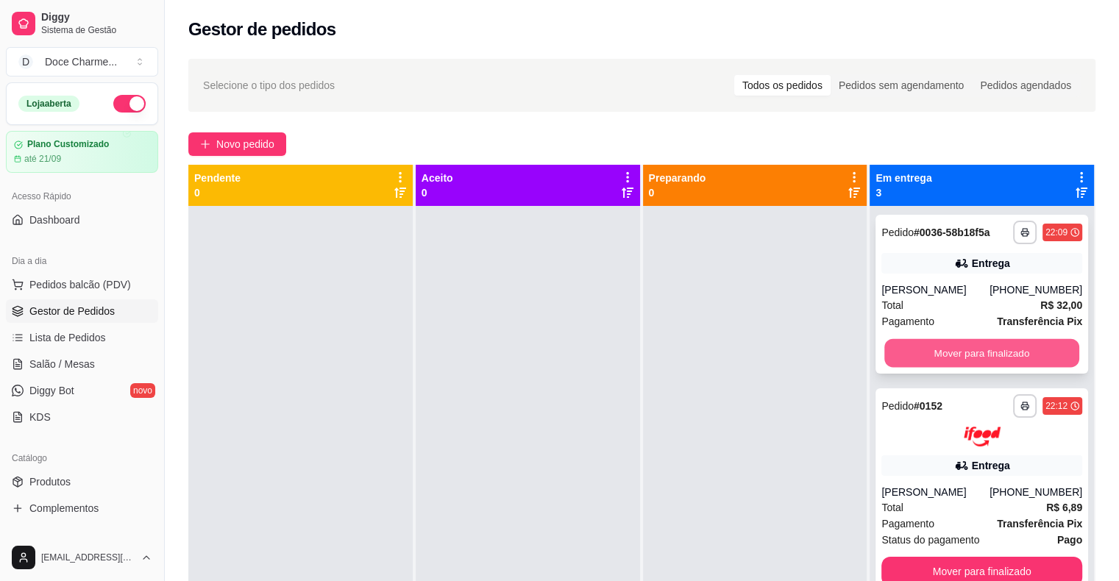
click at [986, 353] on button "Mover para finalizado" at bounding box center [981, 353] width 195 height 29
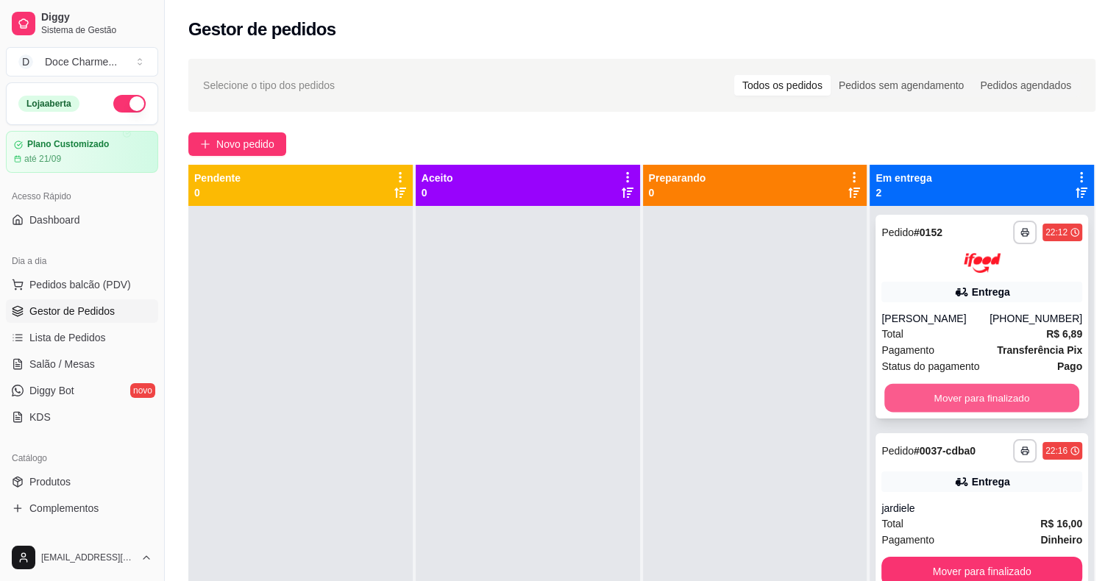
click at [993, 412] on div "Mover para finalizado" at bounding box center [981, 397] width 201 height 29
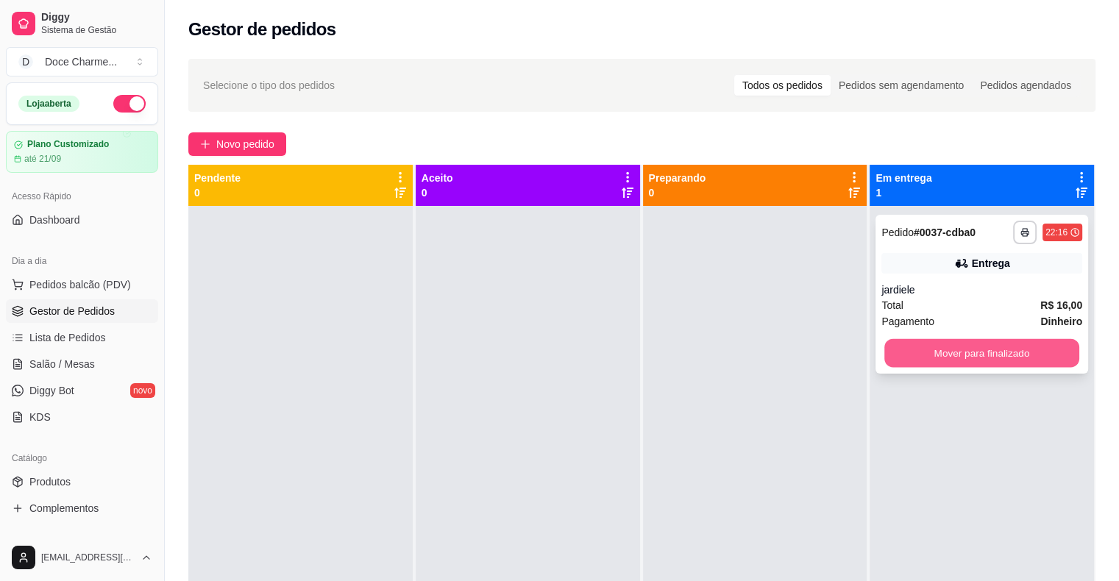
click at [966, 362] on button "Mover para finalizado" at bounding box center [981, 353] width 195 height 29
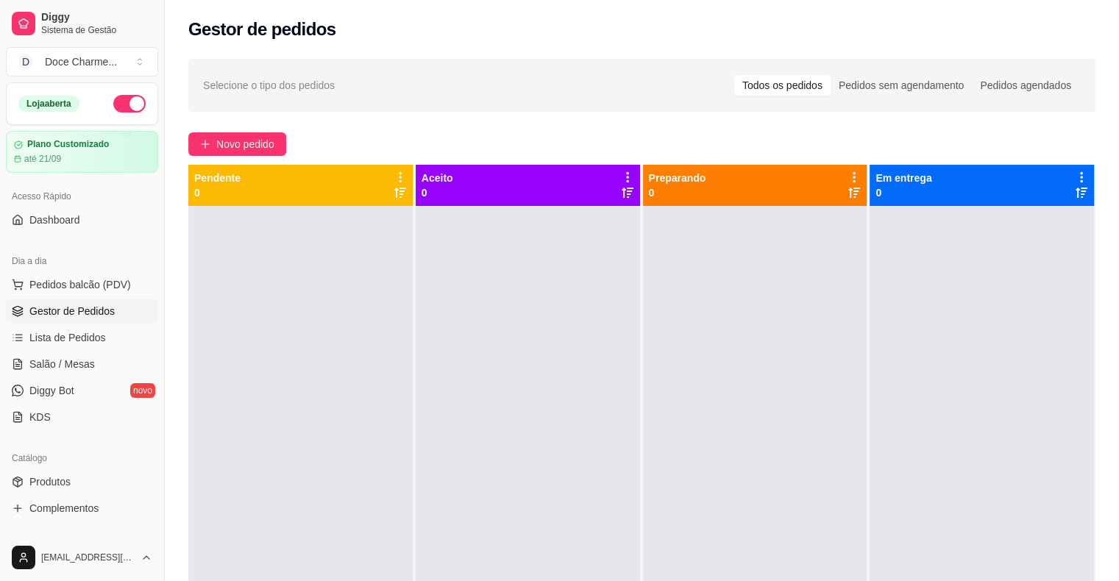
click at [697, 437] on div at bounding box center [755, 496] width 224 height 581
click at [128, 103] on button "button" at bounding box center [129, 104] width 32 height 18
